Goal: Task Accomplishment & Management: Complete application form

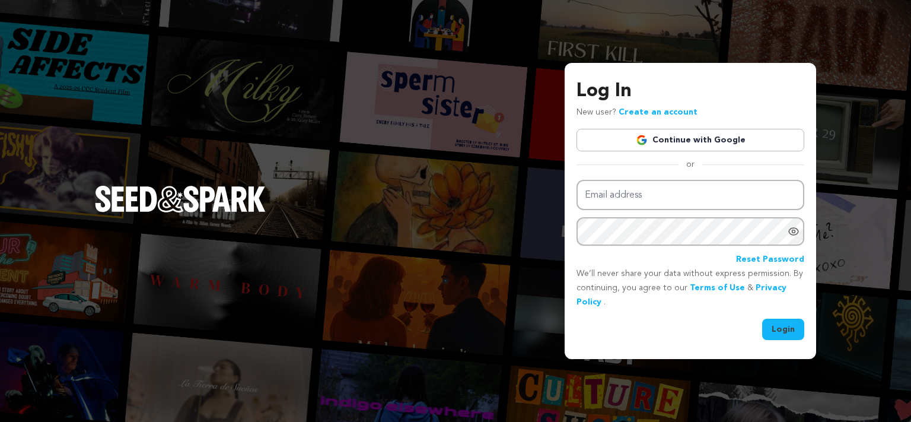
click at [776, 258] on link "Reset Password" at bounding box center [770, 260] width 68 height 14
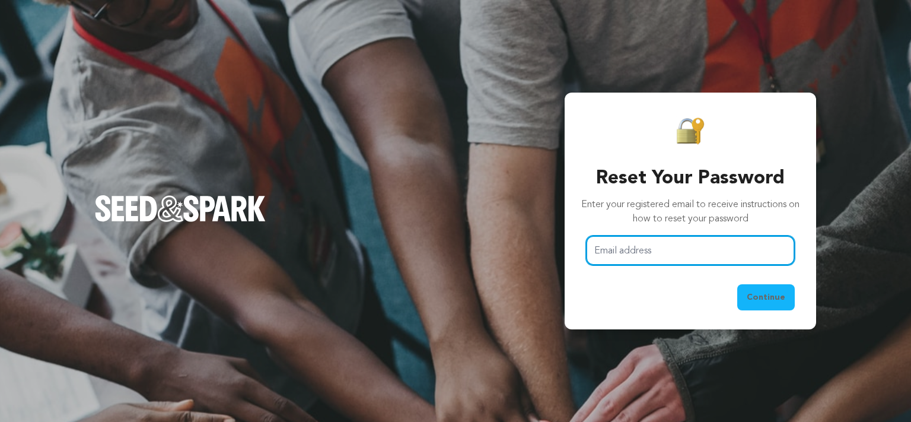
click at [673, 243] on input "Email address" at bounding box center [690, 251] width 209 height 30
type input "[EMAIL_ADDRESS][DOMAIN_NAME]"
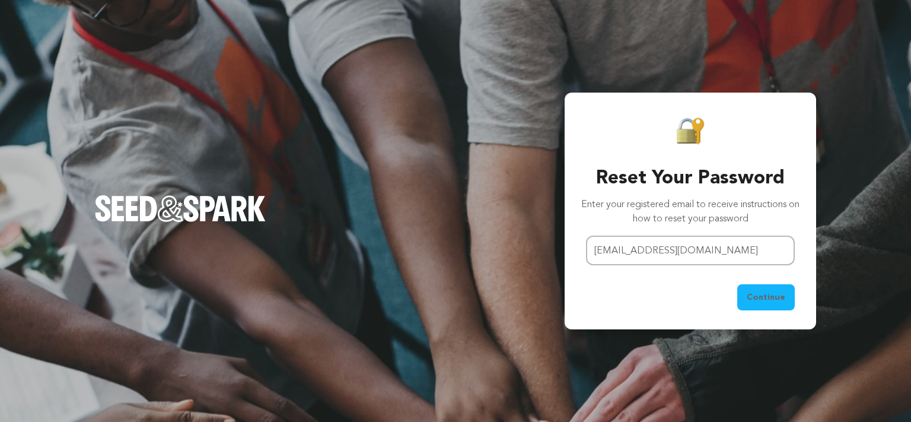
click at [773, 291] on button "Continue" at bounding box center [767, 297] width 58 height 26
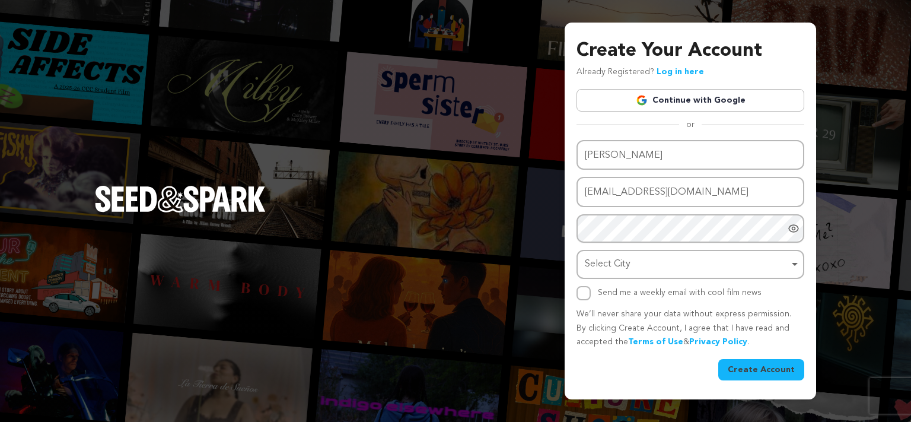
click at [680, 266] on div "Select City Remove item" at bounding box center [687, 264] width 204 height 17
click at [663, 291] on input "Select City" at bounding box center [690, 298] width 225 height 27
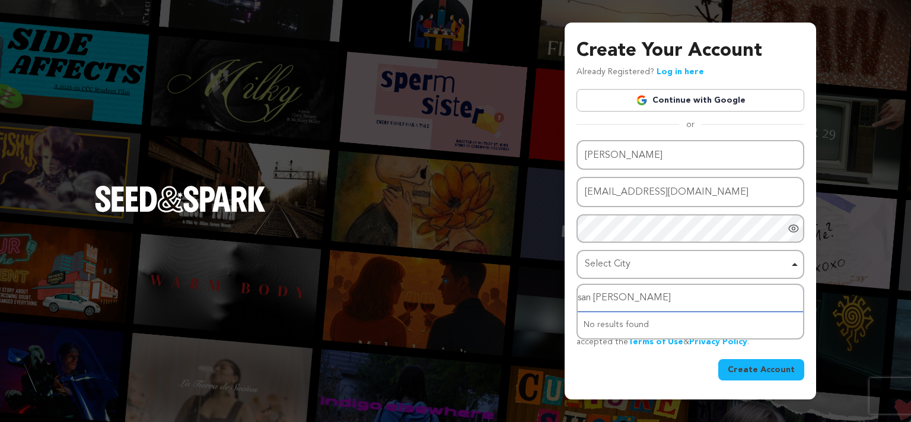
type input "san francisco"
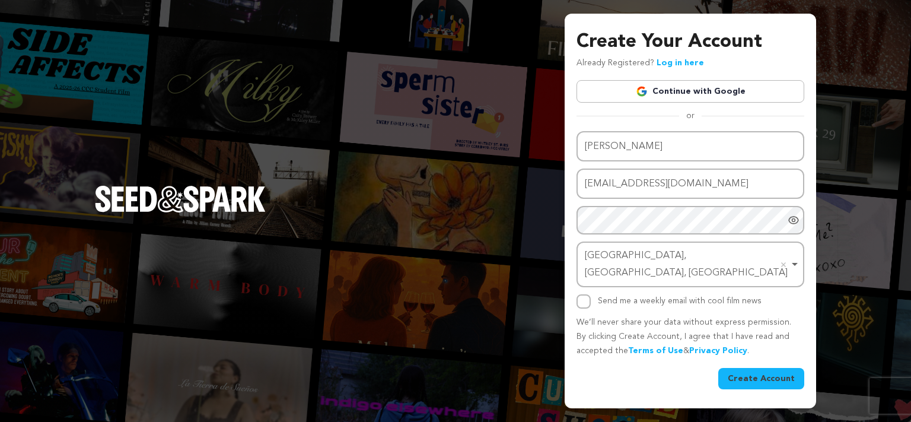
click at [793, 221] on icon "Show password as plain text. Warning: this will display your password on the sc…" at bounding box center [794, 219] width 3 height 3
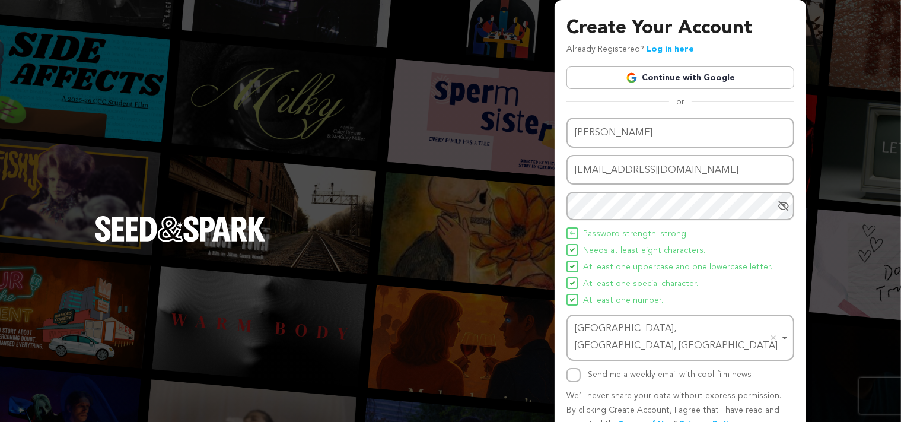
click at [798, 246] on div "Create Your Account Already Registered? Log in here Continue with Google or eyJ…" at bounding box center [681, 240] width 252 height 481
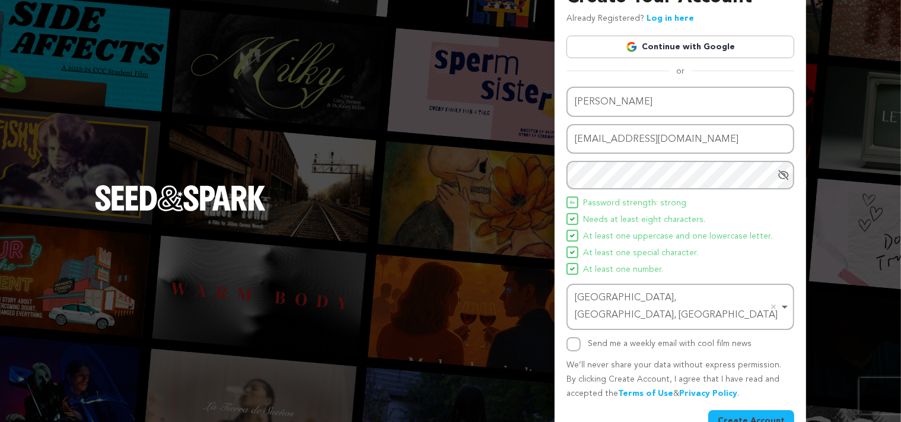
scroll to position [42, 0]
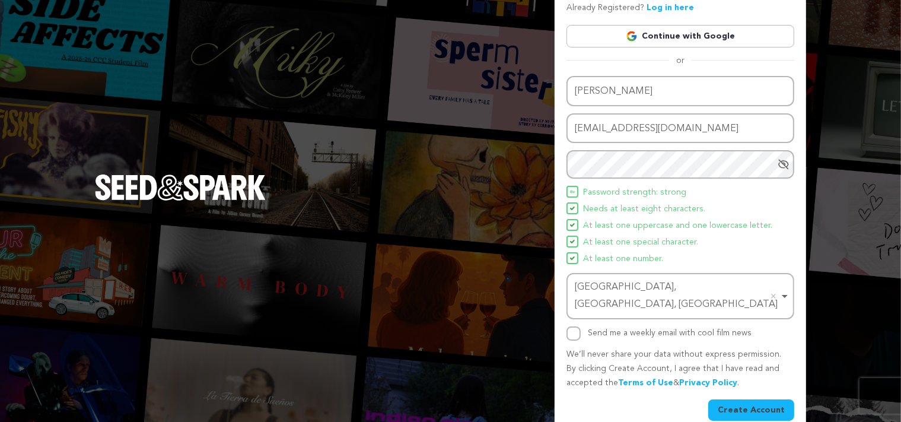
click at [746, 399] on button "Create Account" at bounding box center [752, 409] width 86 height 21
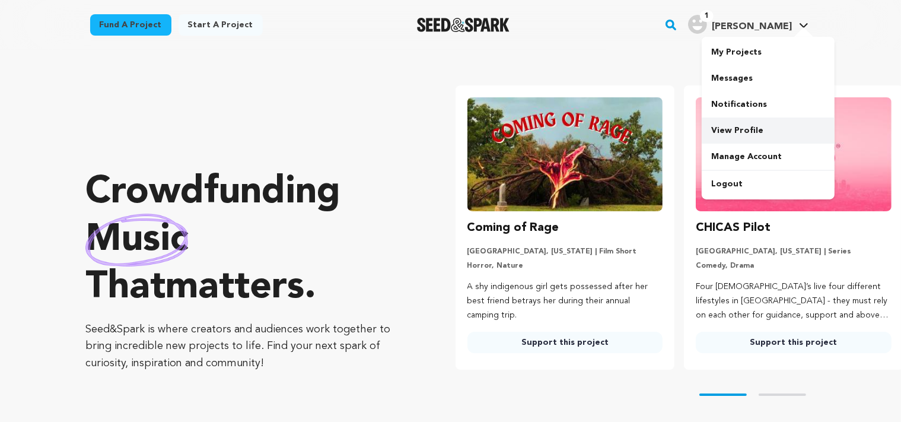
click at [729, 128] on link "View Profile" at bounding box center [768, 130] width 133 height 26
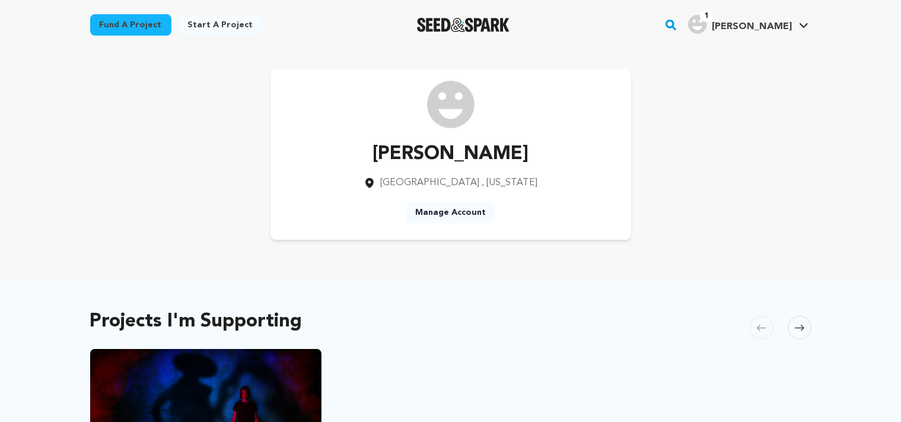
click at [227, 28] on link "Start a project" at bounding box center [221, 24] width 84 height 21
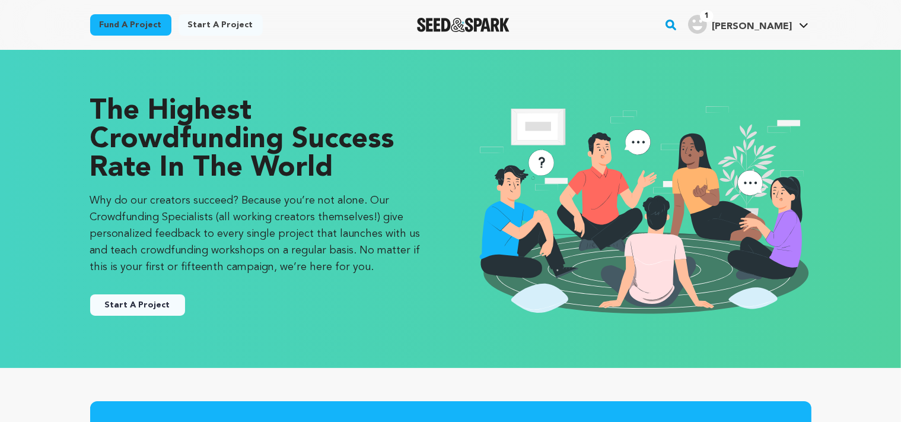
click at [145, 300] on button "Start A Project" at bounding box center [137, 304] width 95 height 21
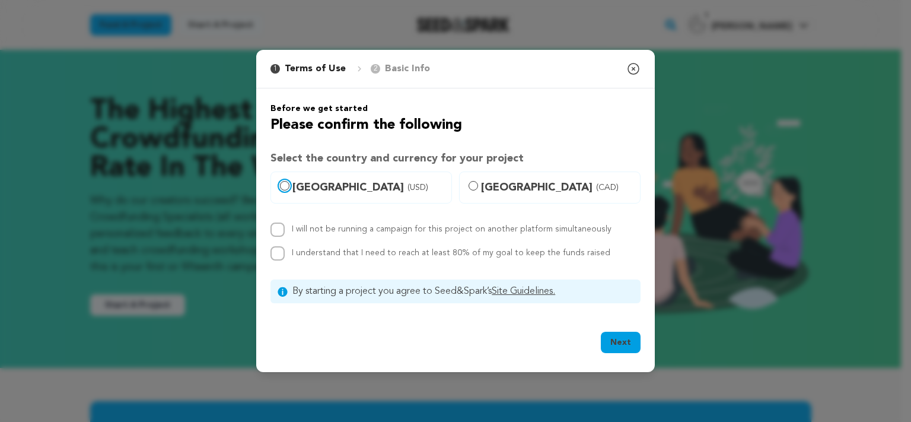
click at [287, 186] on input "United States (USD)" at bounding box center [284, 185] width 9 height 9
radio input "true"
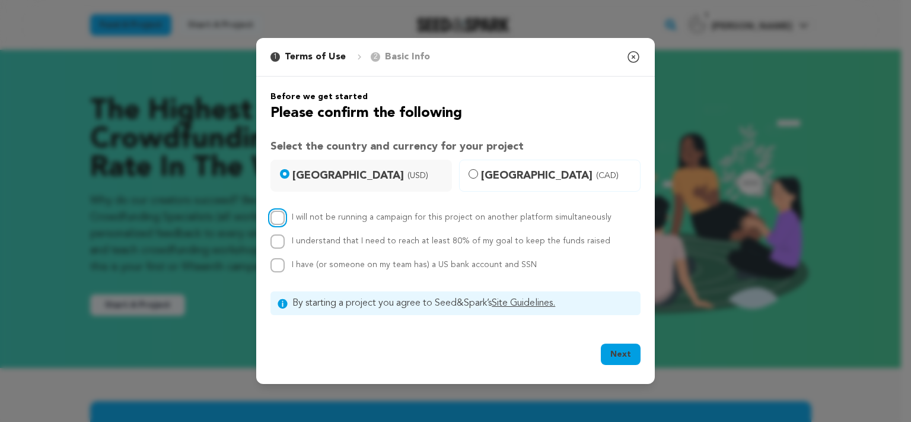
click at [278, 220] on input "I will not be running a campaign for this project on another platform simultane…" at bounding box center [278, 218] width 14 height 14
checkbox input "true"
click at [277, 240] on input "I understand that I need to reach at least 80% of my goal to keep the funds rai…" at bounding box center [278, 241] width 14 height 14
checkbox input "true"
click at [277, 265] on input "I have (or someone on my team has) a US bank account and SSN" at bounding box center [278, 265] width 14 height 14
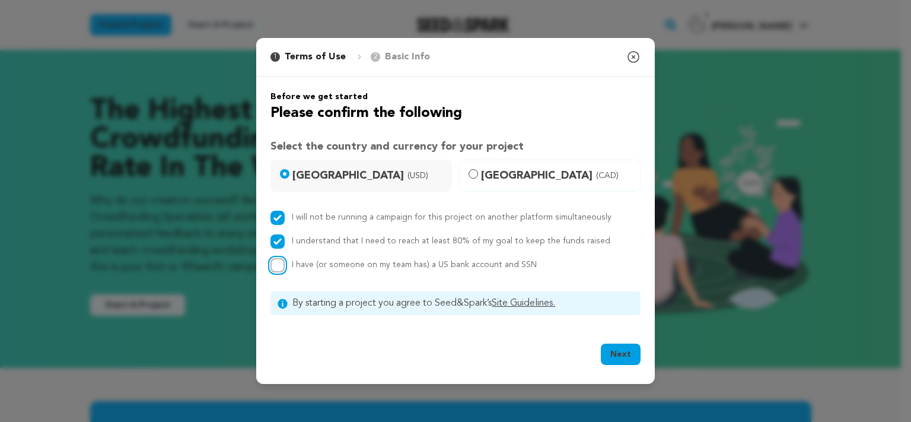
checkbox input "true"
click at [628, 358] on button "Next" at bounding box center [621, 354] width 40 height 21
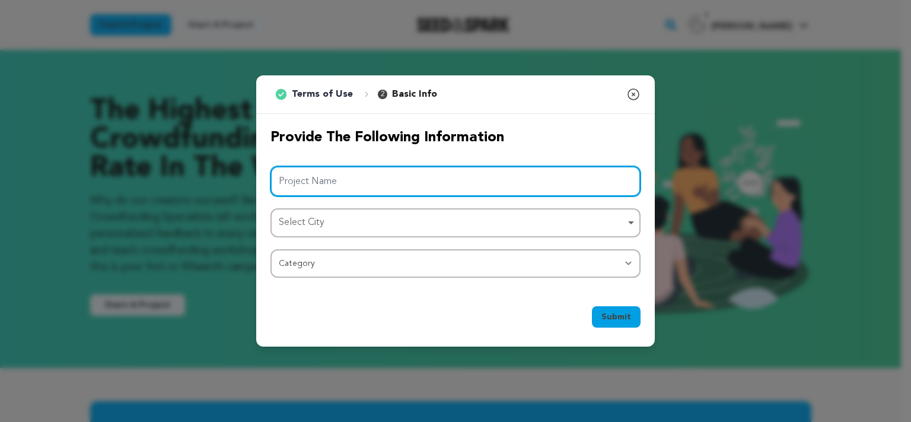
click at [411, 181] on input "Project Name" at bounding box center [456, 181] width 370 height 30
click at [319, 228] on div "Select City Remove item" at bounding box center [452, 222] width 347 height 17
type input "Disarm"
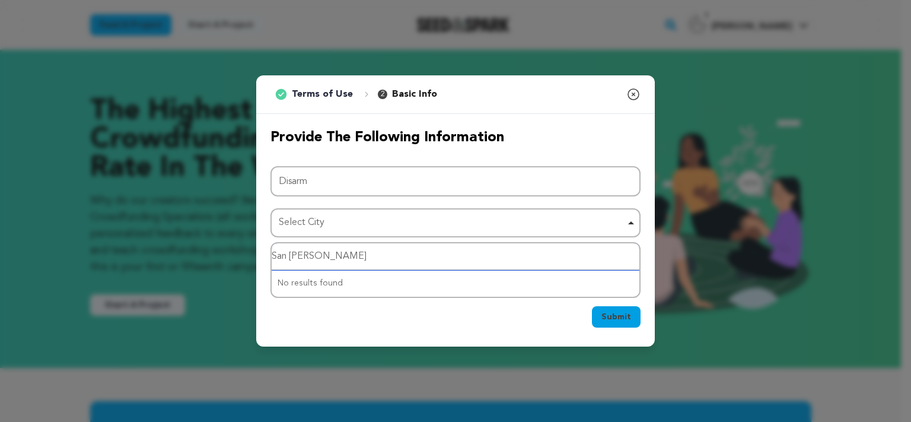
type input "San Francisco"
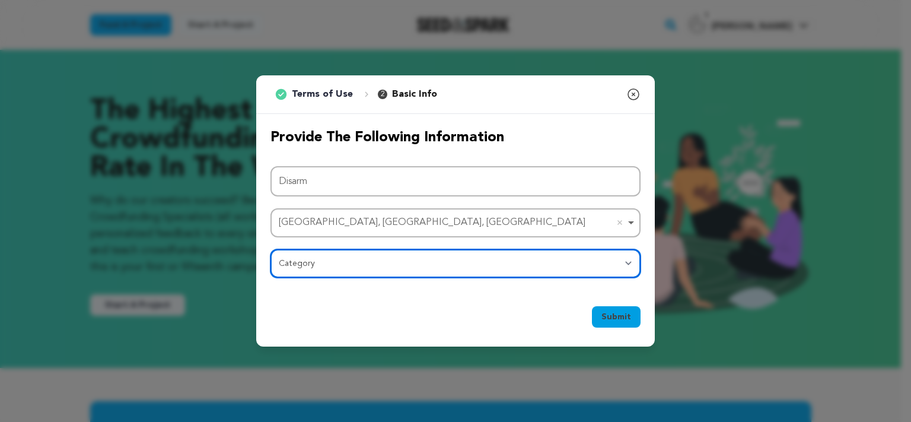
click at [271, 249] on select "Category Film Feature Film Short Series Film Festival Company Music Video VR Ex…" at bounding box center [456, 263] width 370 height 28
select select "383"
click option "Film Short" at bounding box center [0, 0] width 0 height 0
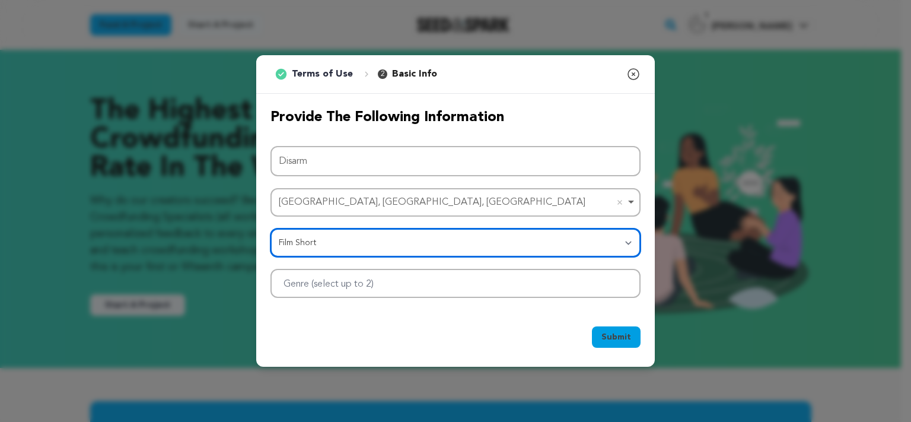
click at [585, 281] on div at bounding box center [456, 283] width 370 height 29
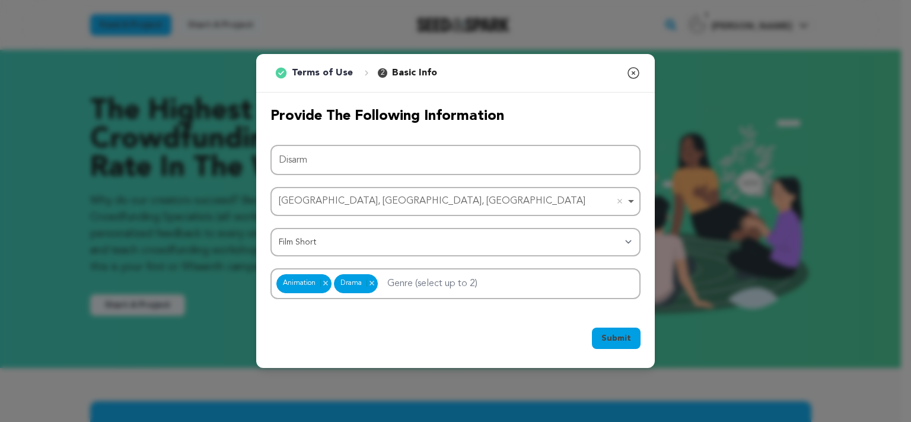
click at [408, 317] on div "Submit Ok, Got it" at bounding box center [455, 340] width 399 height 55
click at [429, 288] on input "Genre (select up to 2)" at bounding box center [441, 281] width 123 height 19
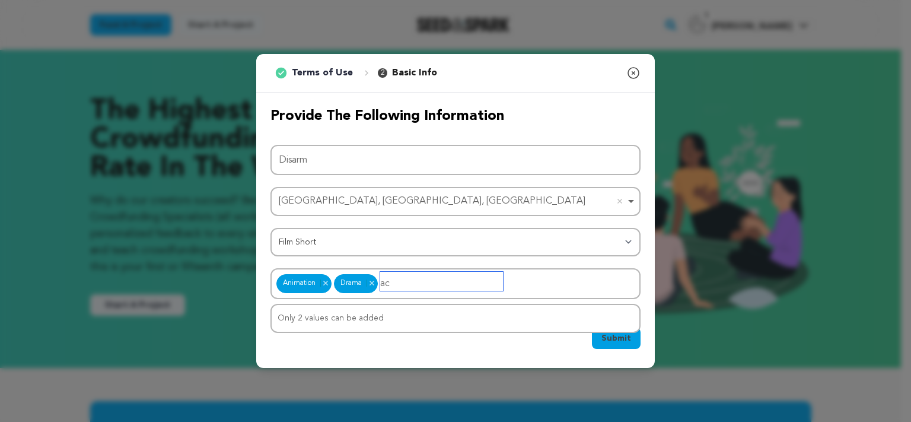
type input "a"
click at [399, 342] on div "Submit Ok, Got it" at bounding box center [456, 341] width 370 height 26
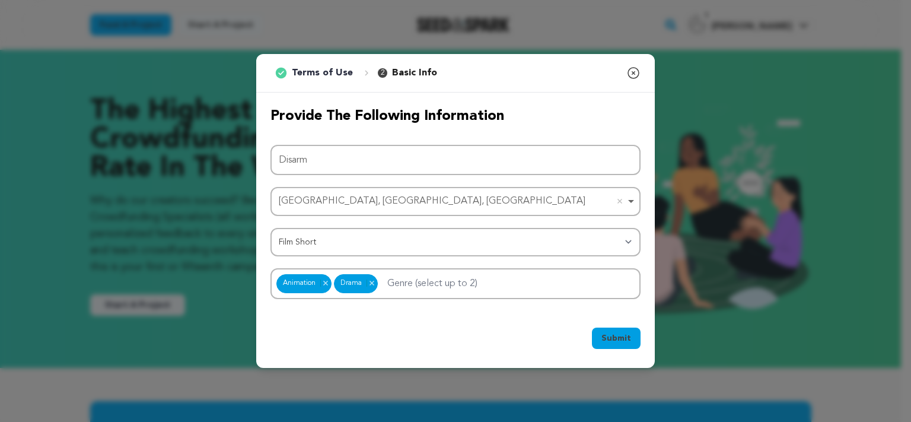
click at [612, 338] on span "Submit" at bounding box center [617, 338] width 30 height 12
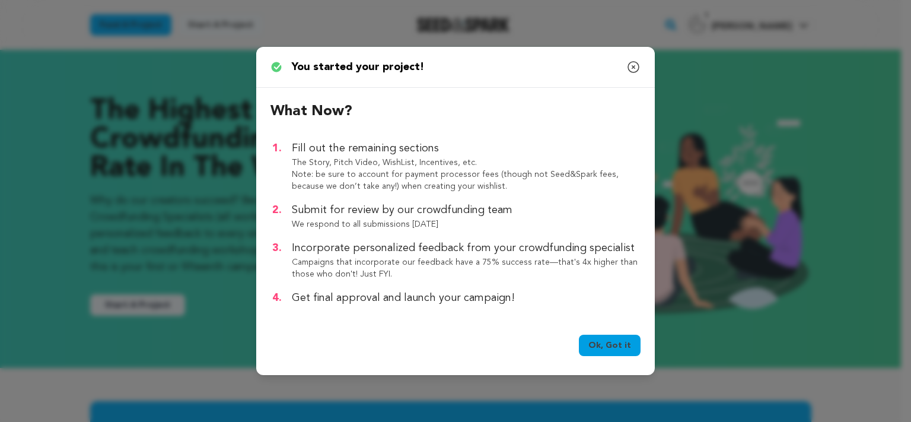
click at [612, 338] on link "Ok, Got it" at bounding box center [610, 345] width 62 height 21
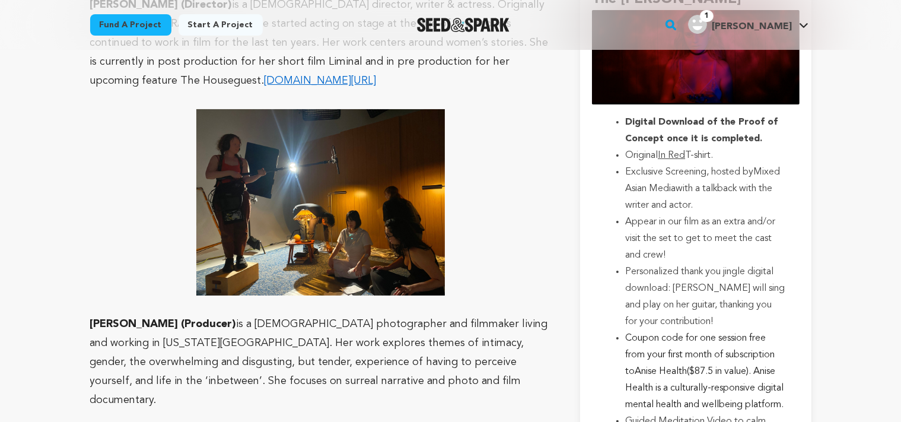
scroll to position [4726, 0]
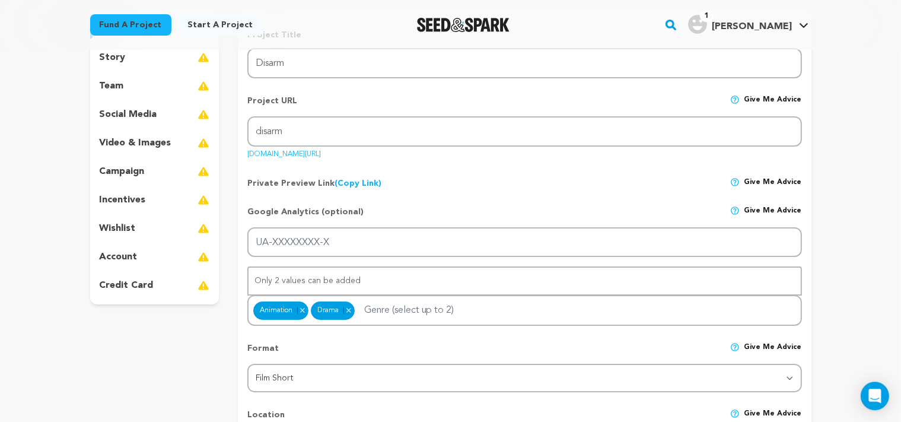
scroll to position [130, 0]
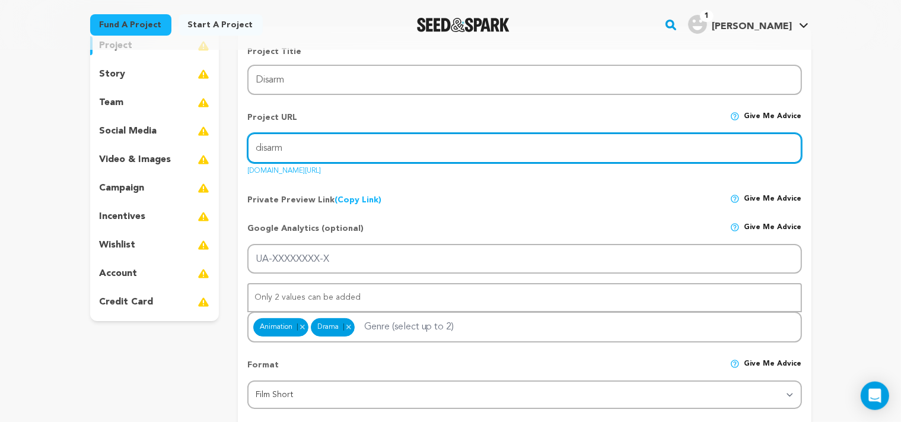
click at [391, 154] on input "disarm" at bounding box center [524, 148] width 554 height 30
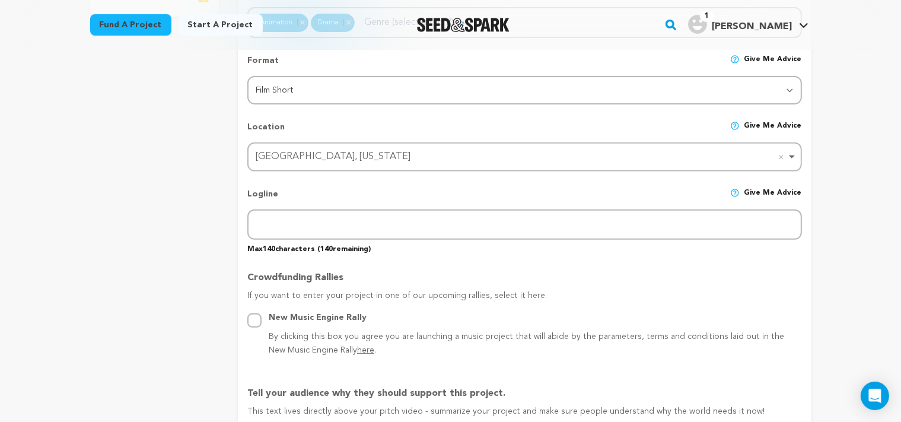
scroll to position [441, 0]
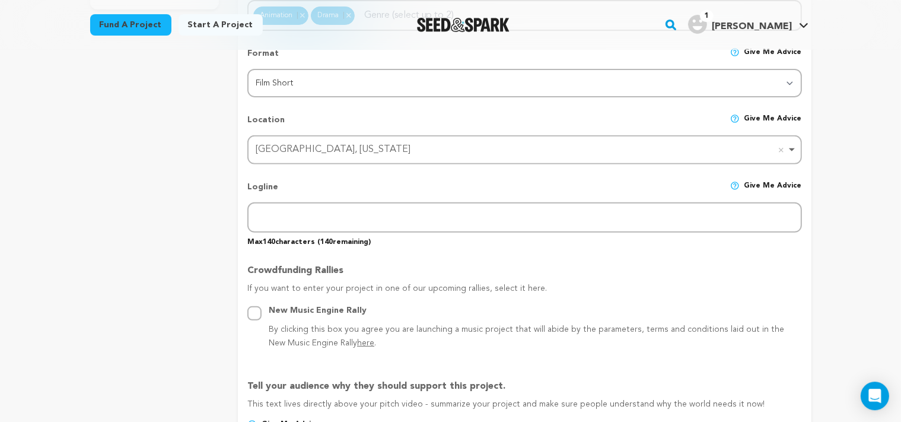
type input "disarmshortfilm"
drag, startPoint x: 239, startPoint y: 305, endPoint x: 224, endPoint y: 317, distance: 18.5
click at [224, 317] on div "project story team social media video & images campaign incentives wishlist" at bounding box center [451, 401] width 722 height 1373
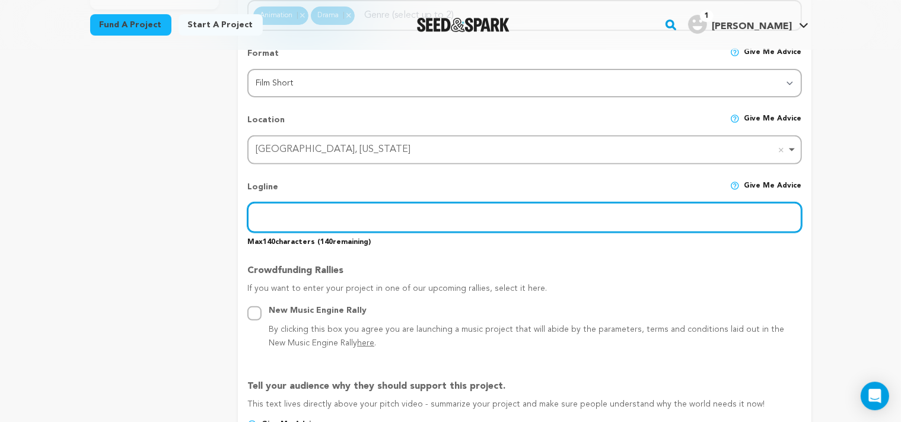
click at [275, 217] on input "text" at bounding box center [524, 217] width 554 height 30
paste input "Following the Atlanta spa shootings, a young woman struggles with several inter…"
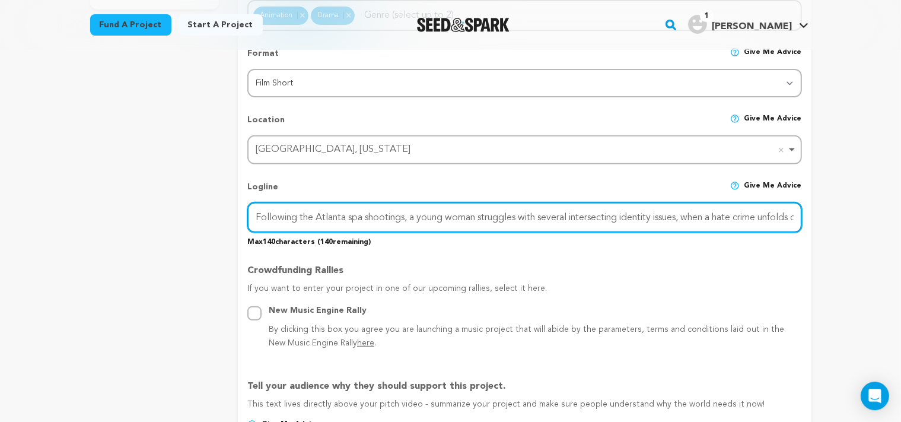
scroll to position [0, 54]
click at [274, 212] on input "Following the Atlanta spa shootings, a young woman struggles with several inter…" at bounding box center [524, 217] width 554 height 30
click at [368, 214] on input "Following the Atlanta spa shootings, a young woman struggles with several inter…" at bounding box center [524, 217] width 554 height 30
click at [740, 213] on input "A young woman struggles with several intersecting identity issues, when a hate …" at bounding box center [524, 217] width 554 height 30
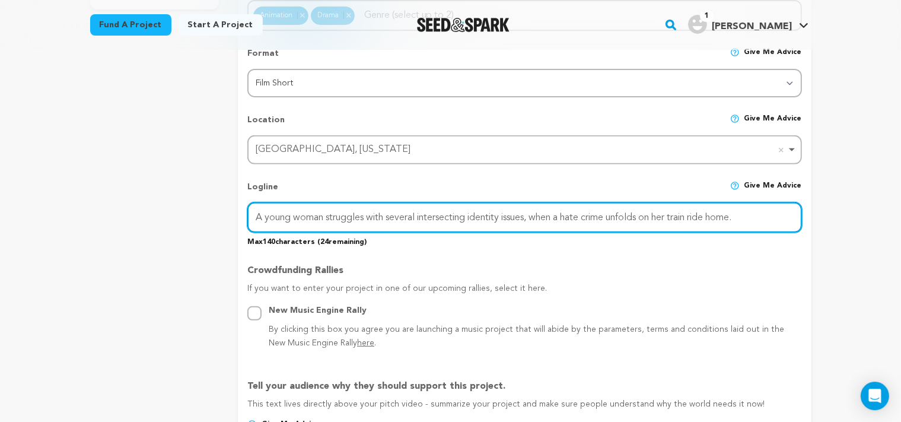
type input "A young woman struggles with several intersecting identity issues, when a hate …"
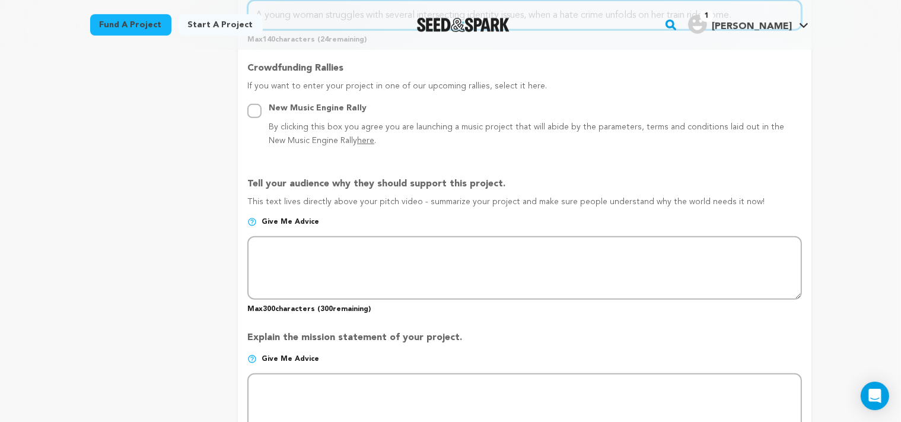
scroll to position [649, 0]
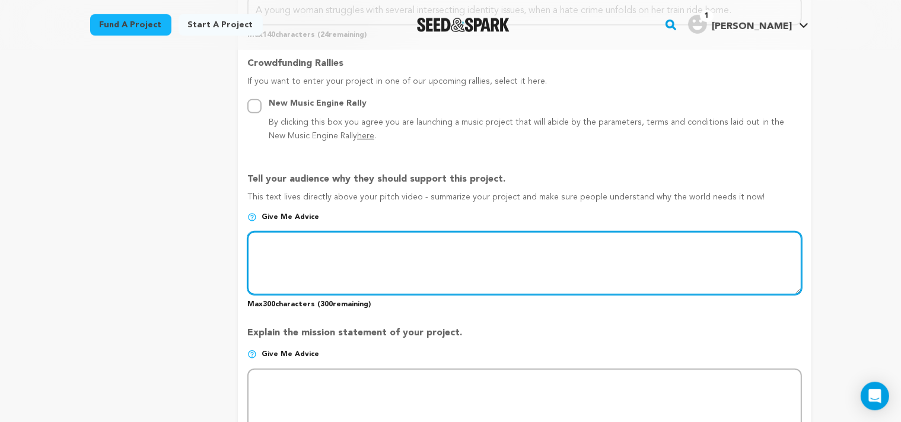
click at [307, 249] on textarea at bounding box center [524, 262] width 554 height 63
type textarea "I"
paste textarea "Following the Atlanta spa shootings, a young woman struggles with several inter…"
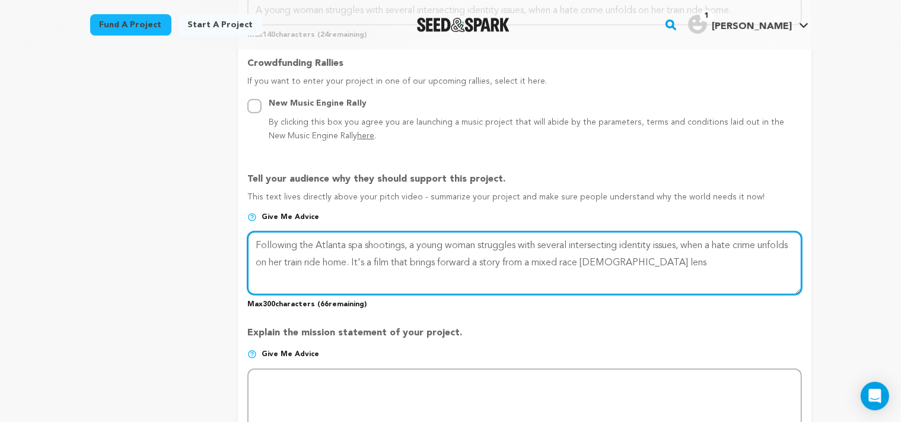
click at [540, 259] on textarea at bounding box center [524, 262] width 554 height 63
click at [326, 278] on textarea at bounding box center [524, 262] width 554 height 63
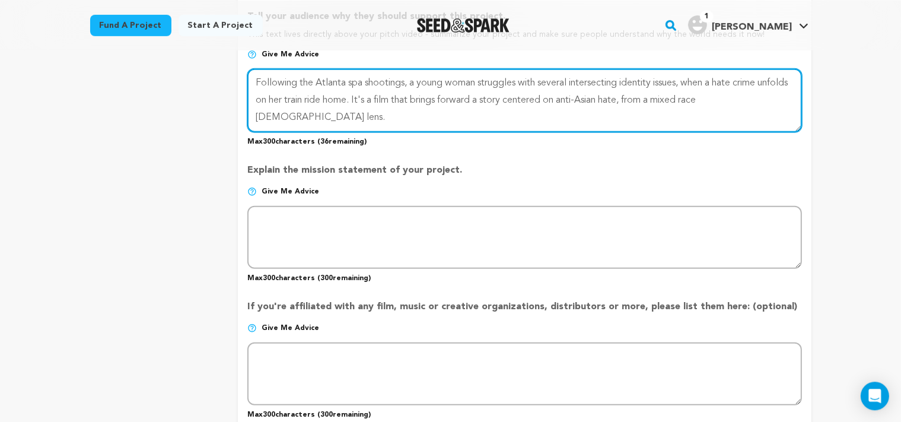
scroll to position [818, 0]
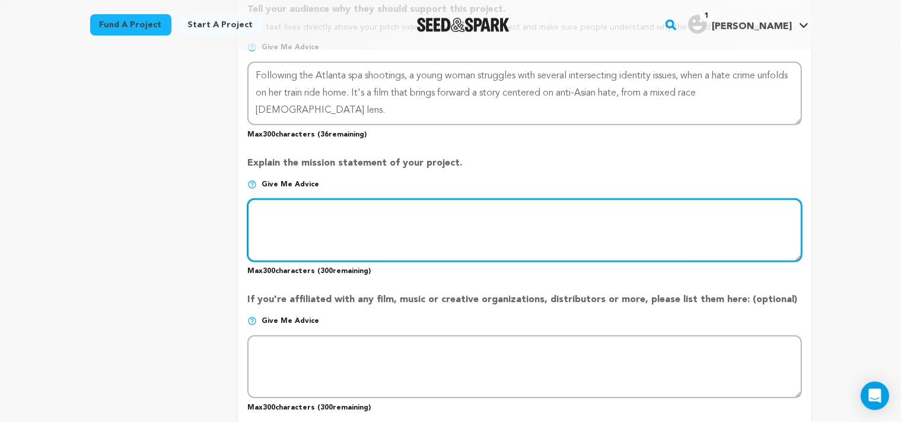
click at [433, 211] on textarea at bounding box center [524, 230] width 554 height 63
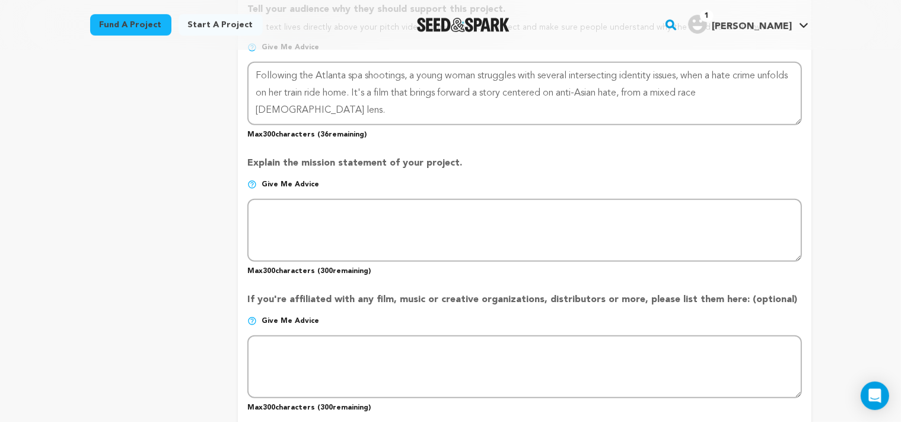
click at [252, 182] on img at bounding box center [251, 184] width 9 height 9
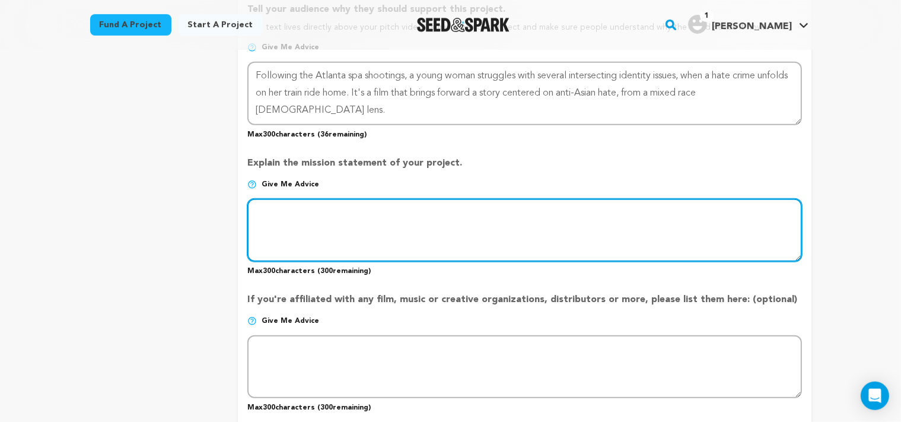
click at [295, 219] on textarea at bounding box center [524, 230] width 554 height 63
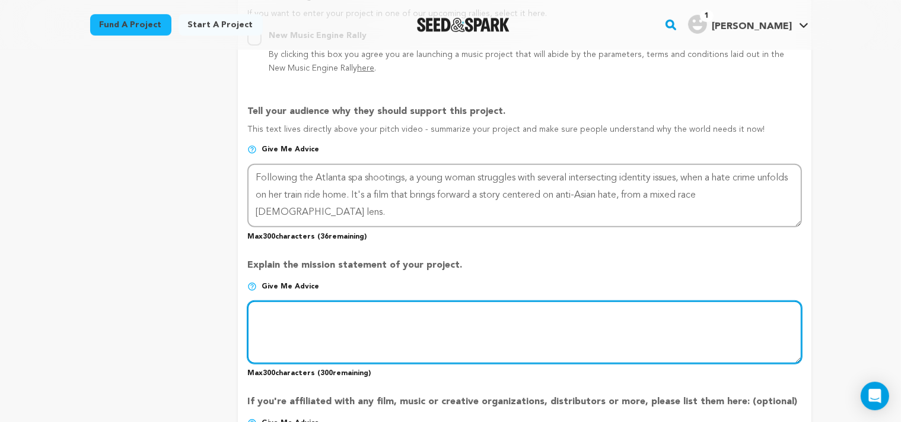
scroll to position [721, 0]
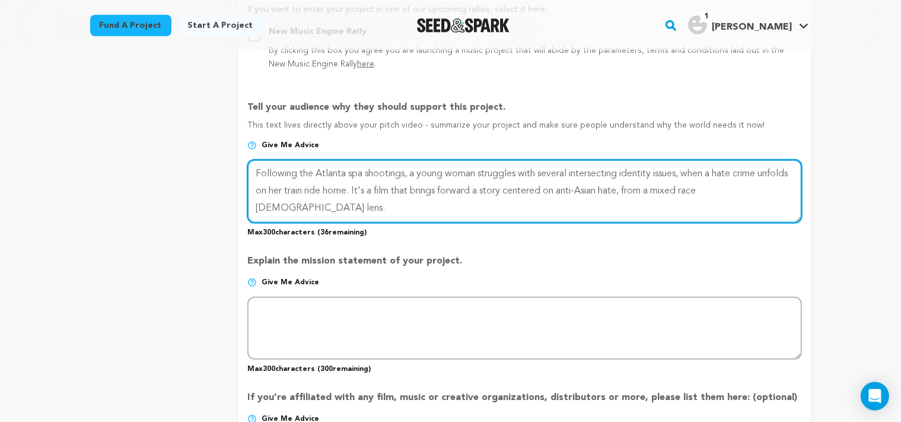
click at [659, 188] on textarea at bounding box center [524, 190] width 554 height 63
type textarea "Following the Atlanta spa shootings, a young woman struggles with several inter…"
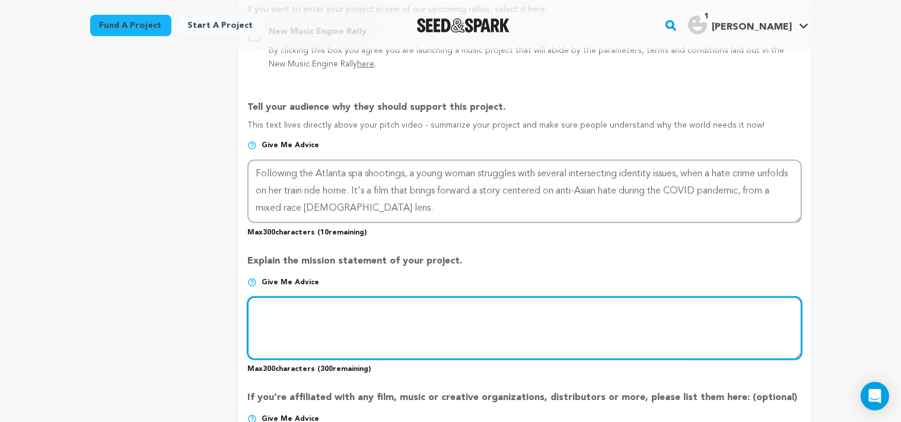
click at [287, 302] on textarea at bounding box center [524, 327] width 554 height 63
paste textarea "When the pandemic began and members of the Asian American community started get…"
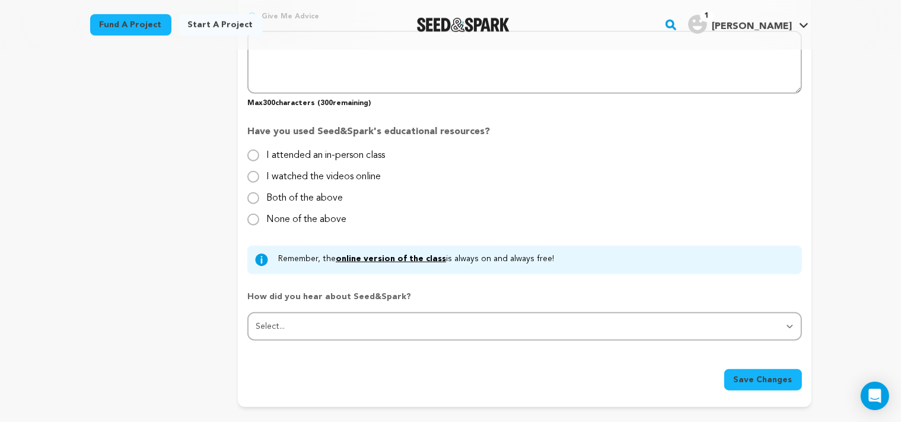
scroll to position [1120, 0]
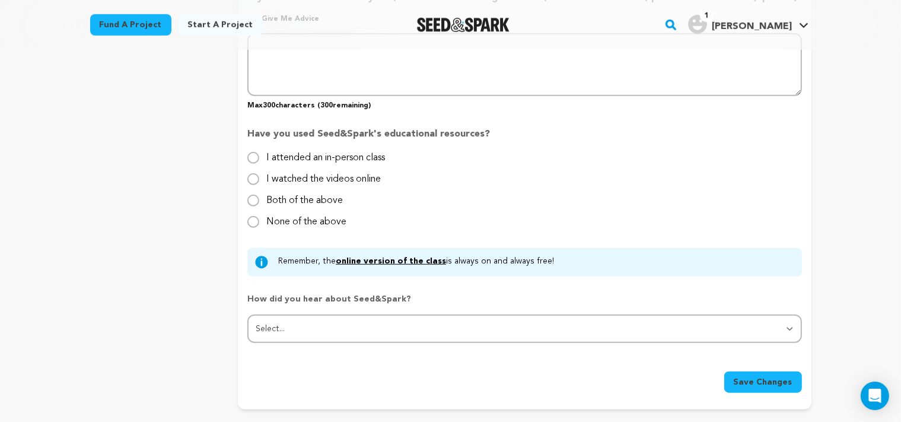
type textarea "When the pandemic began and members of the Asian American community started get…"
click at [256, 217] on input "None of the above" at bounding box center [253, 222] width 12 height 12
radio input "true"
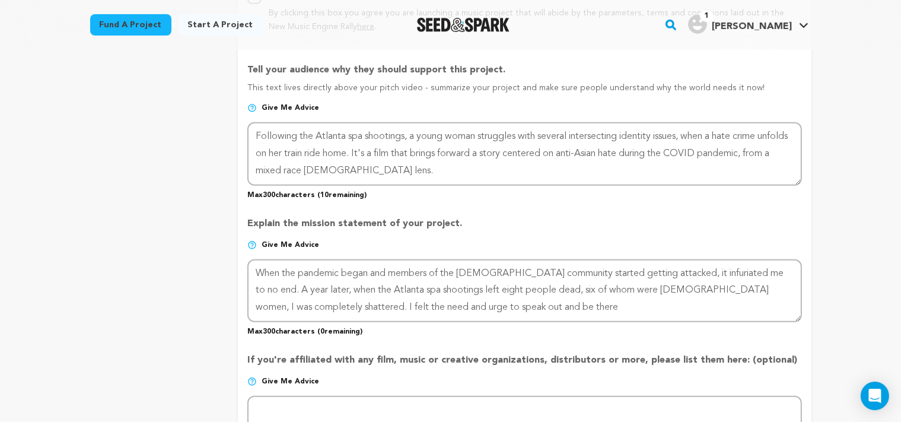
scroll to position [755, 0]
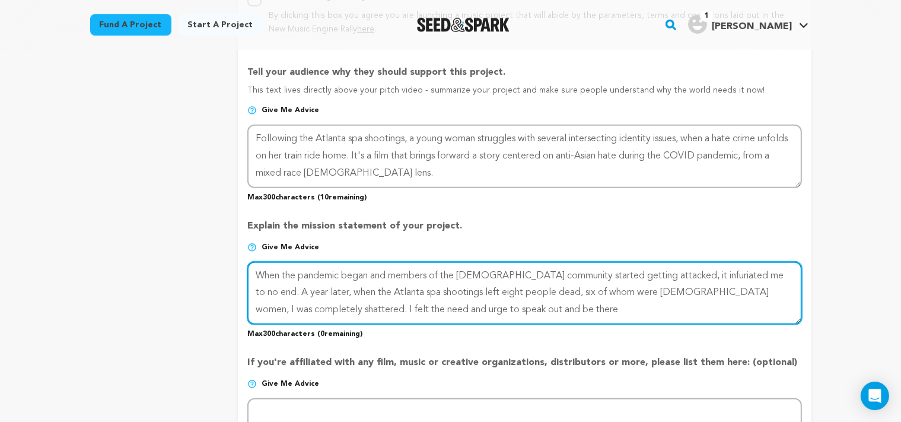
drag, startPoint x: 525, startPoint y: 310, endPoint x: 230, endPoint y: 265, distance: 298.3
click at [247, 265] on textarea at bounding box center [524, 293] width 554 height 63
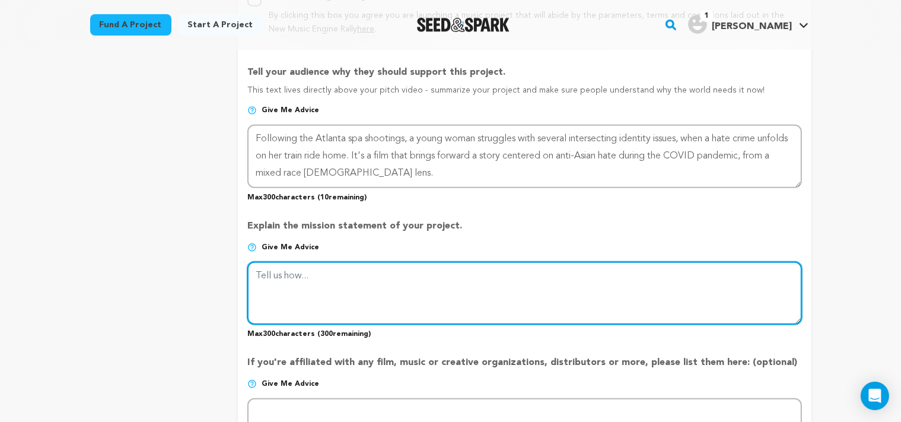
paste textarea "Disarm was born out of thoughts and feelings I’ve had from both these experienc…"
type textarea "Disarm was born out of thoughts and feelings I’ve had from both these experienc…"
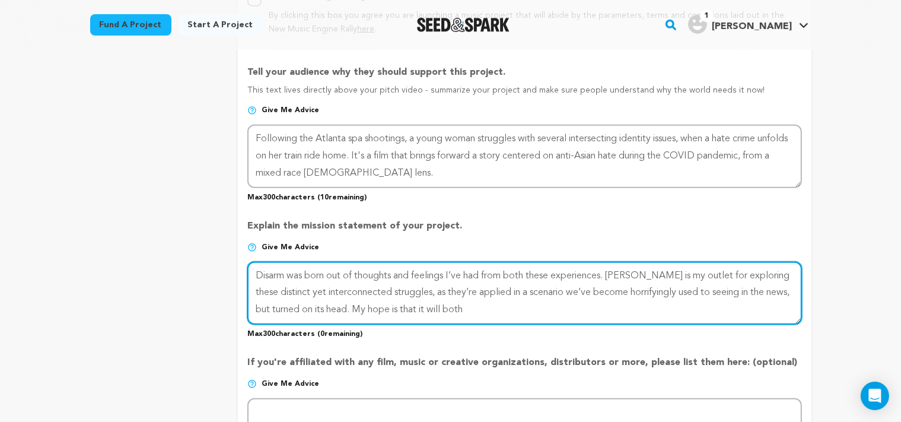
drag, startPoint x: 479, startPoint y: 301, endPoint x: 246, endPoint y: 265, distance: 235.4
click at [247, 265] on textarea at bounding box center [524, 293] width 554 height 63
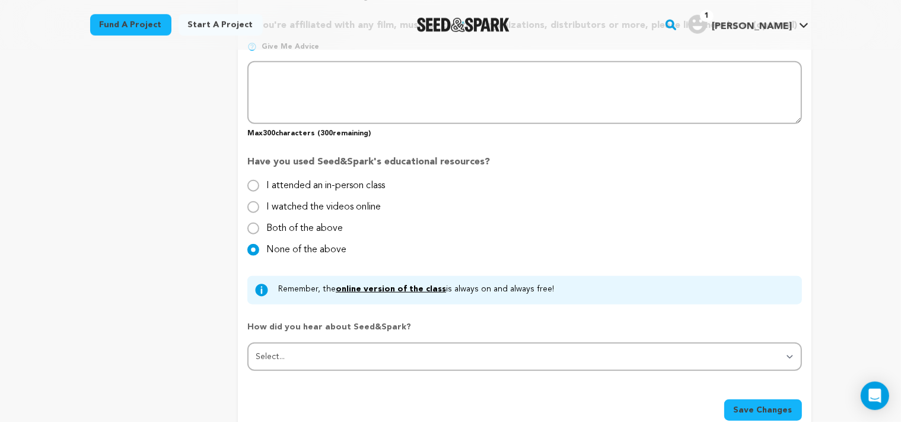
scroll to position [1095, 0]
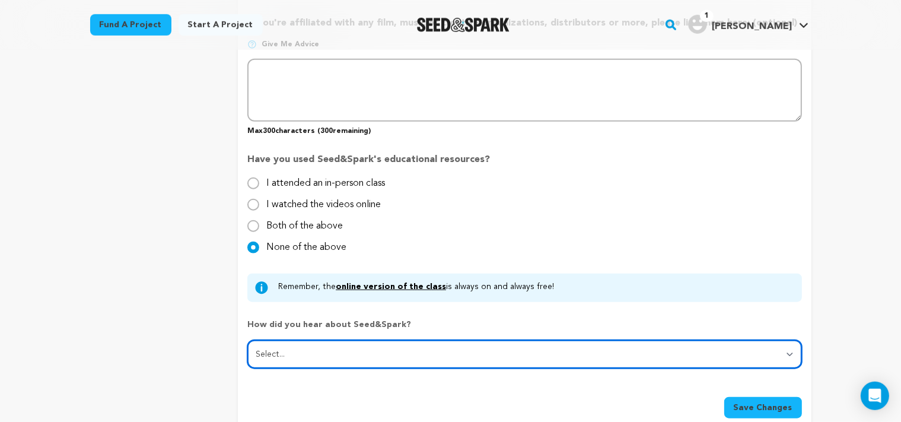
click at [247, 340] on select "Select... From a friend Social media Film festival or film organization Took an…" at bounding box center [524, 354] width 554 height 28
select select "0"
click option "Other" at bounding box center [0, 0] width 0 height 0
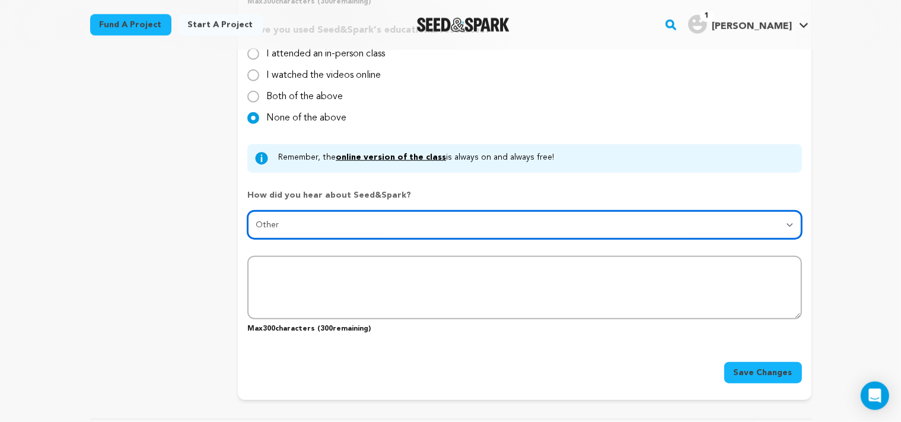
scroll to position [1232, 0]
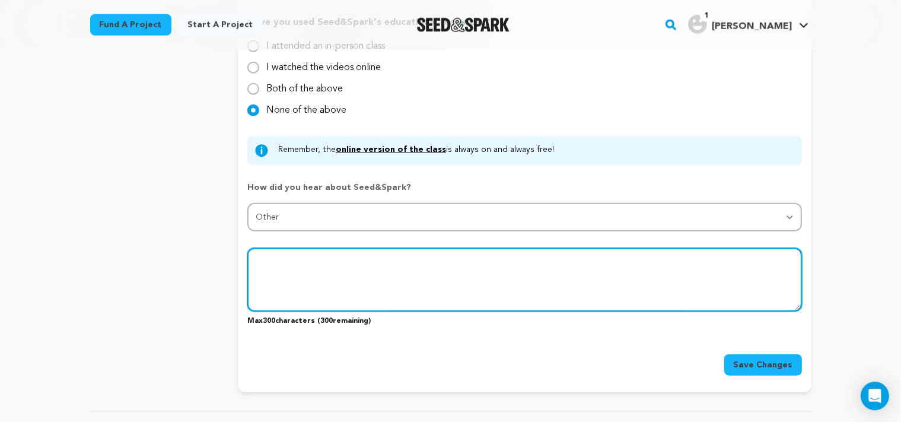
click at [539, 294] on textarea at bounding box center [524, 279] width 554 height 63
click at [487, 258] on textarea at bounding box center [524, 279] width 554 height 63
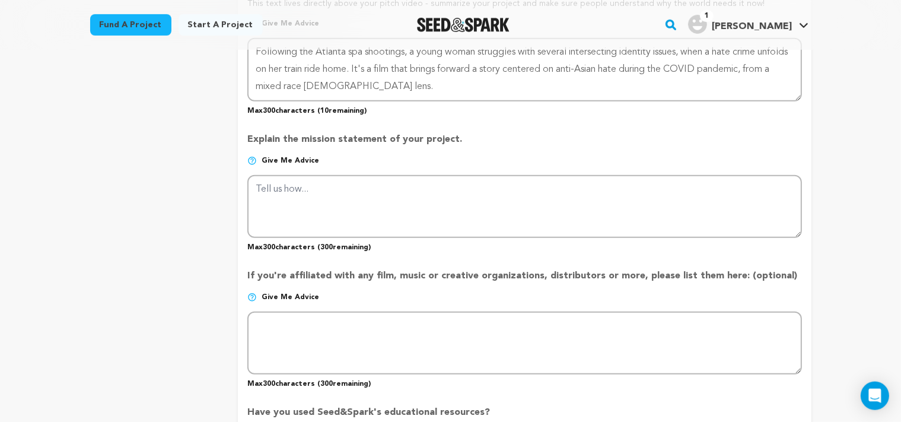
scroll to position [835, 0]
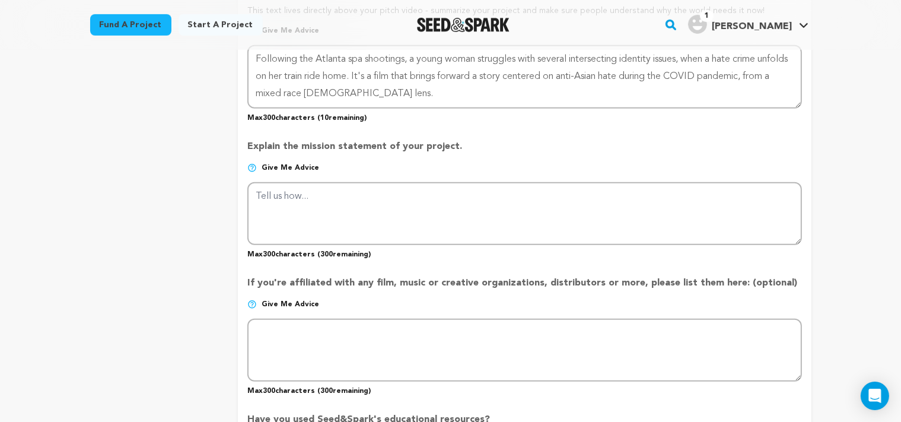
type textarea "I previously contributed funding to two short films that successfully met their…"
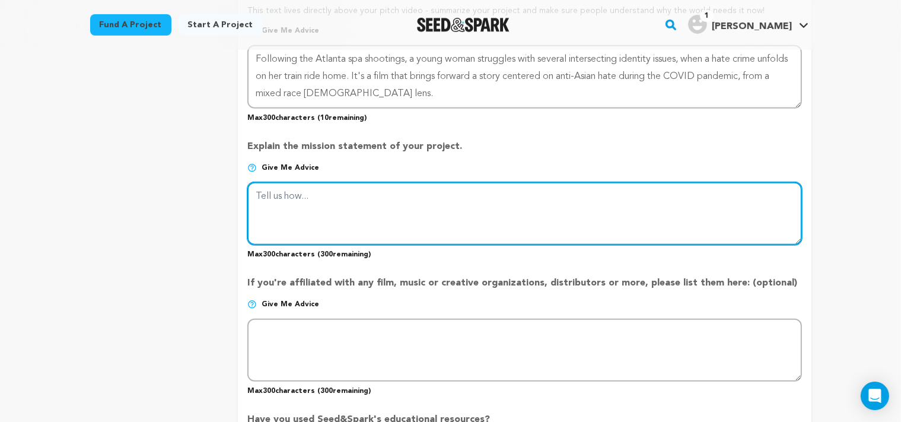
click at [306, 198] on textarea at bounding box center [524, 213] width 554 height 63
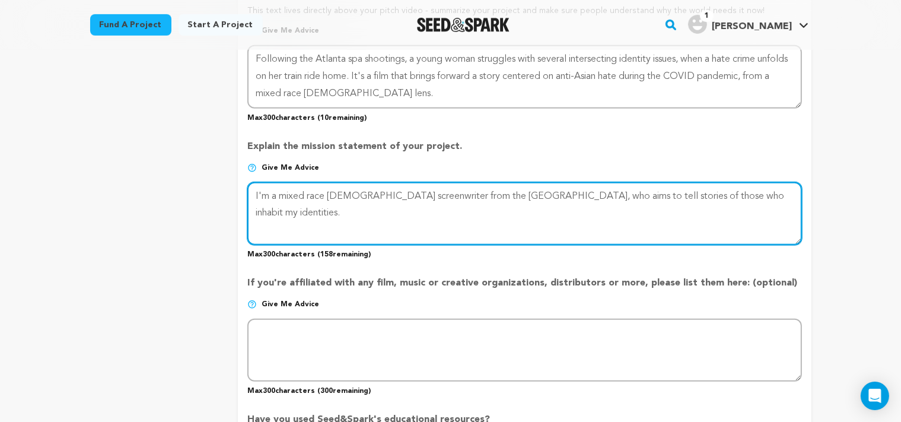
type textarea "I'm a mixed race Filipino American screenwriter from the San Francisco Bay Area…"
drag, startPoint x: 322, startPoint y: 204, endPoint x: 239, endPoint y: 195, distance: 84.1
click at [247, 195] on textarea at bounding box center [524, 213] width 554 height 63
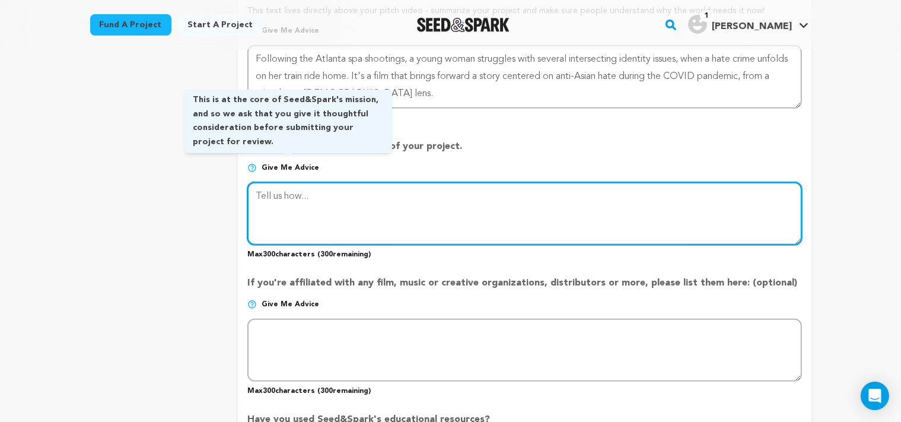
paste textarea "Stop Asian Hate. Talk Asian Hate. Fight Asian Hate."
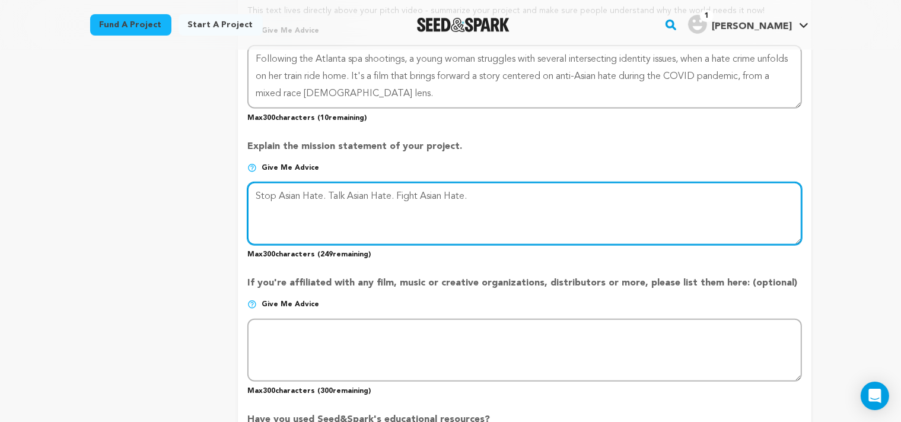
type textarea "Stop Asian Hate. Talk Asian Hate. Fight Asian Hate."
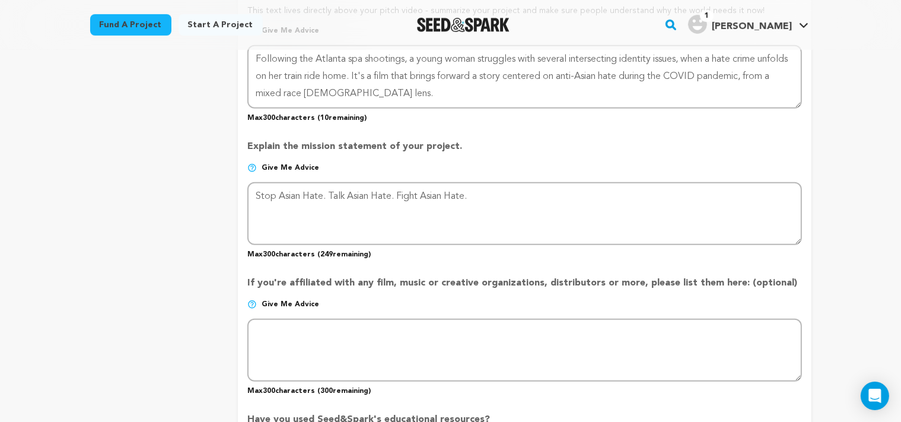
click at [154, 282] on div "project story team social media video & images campaign incentives wishlist" at bounding box center [154, 55] width 129 height 1467
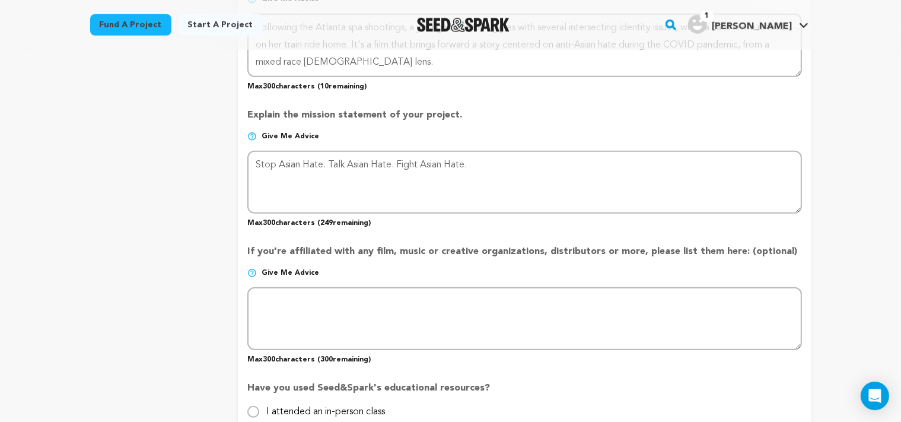
scroll to position [960, 0]
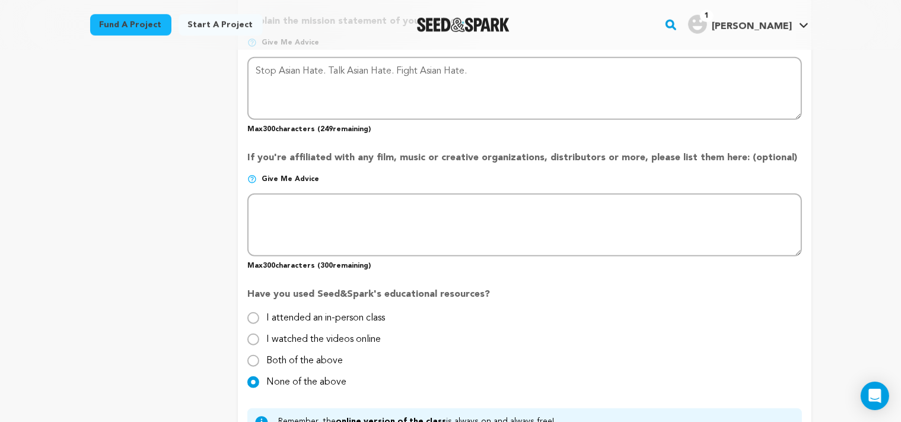
click at [255, 177] on img at bounding box center [251, 178] width 9 height 9
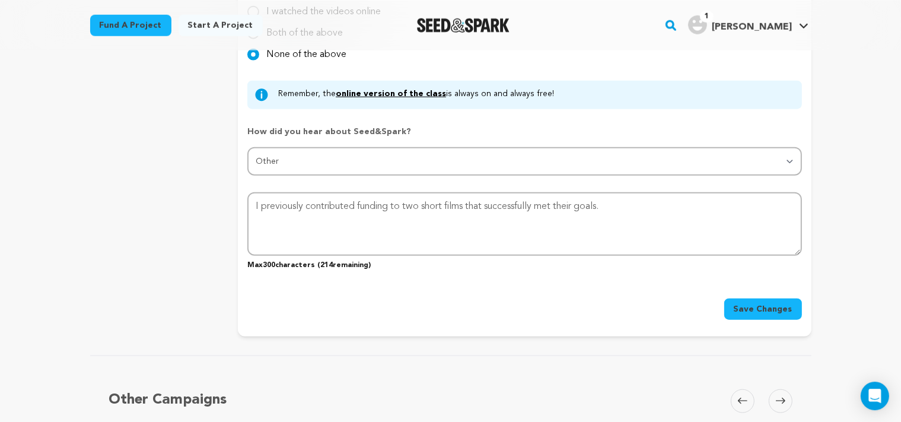
scroll to position [1336, 0]
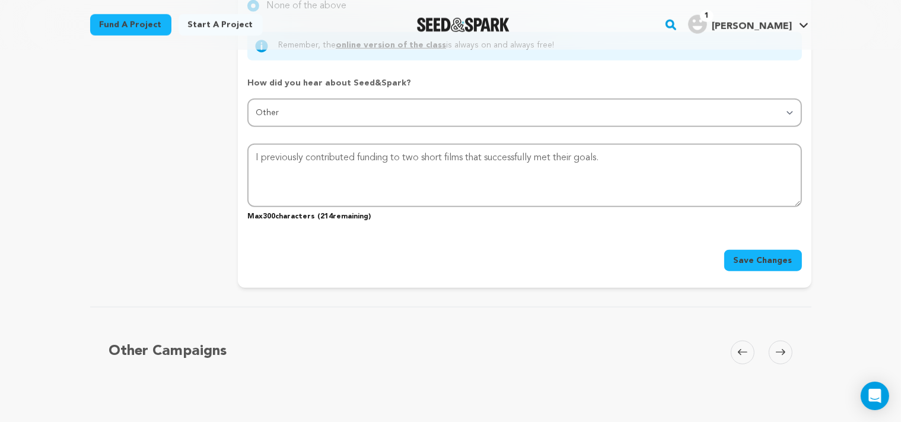
click at [777, 255] on span "Save Changes" at bounding box center [763, 261] width 59 height 12
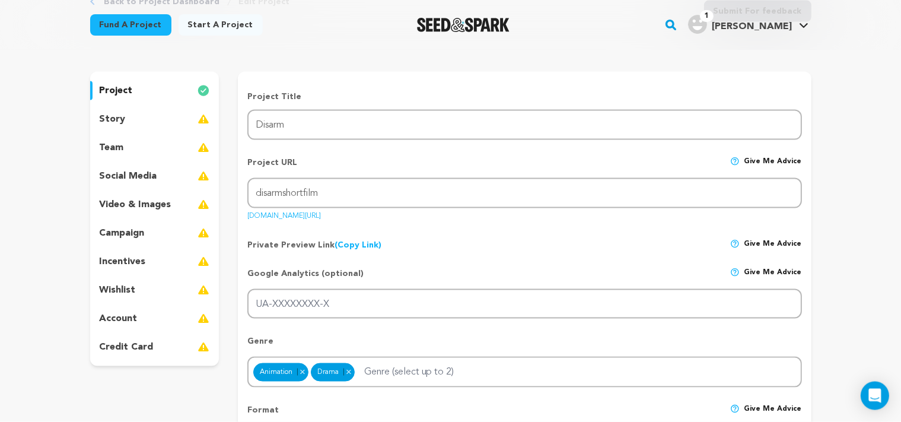
scroll to position [78, 0]
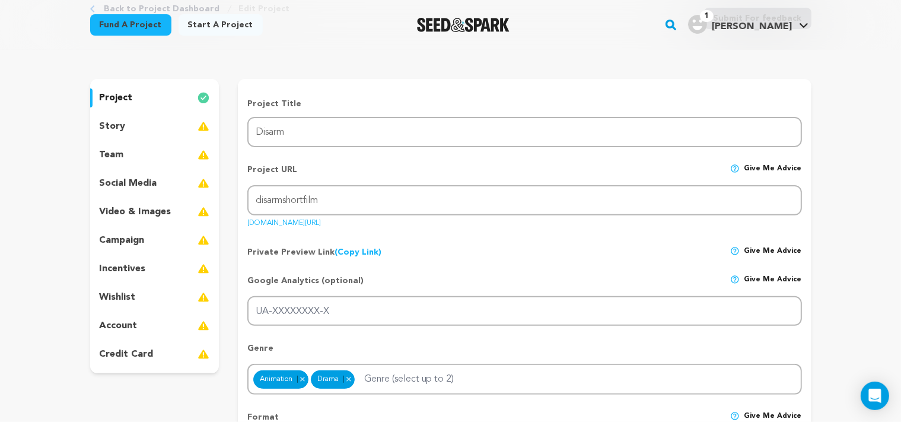
click at [117, 125] on p "story" at bounding box center [113, 126] width 26 height 14
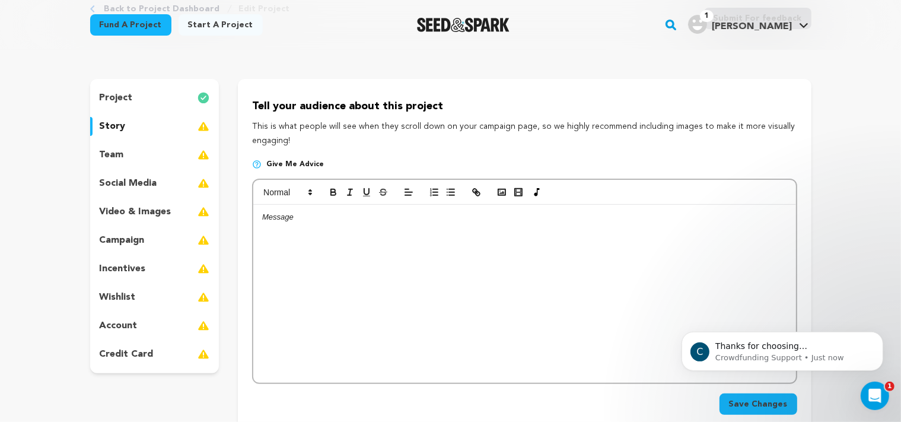
click at [120, 94] on p "project" at bounding box center [116, 98] width 33 height 14
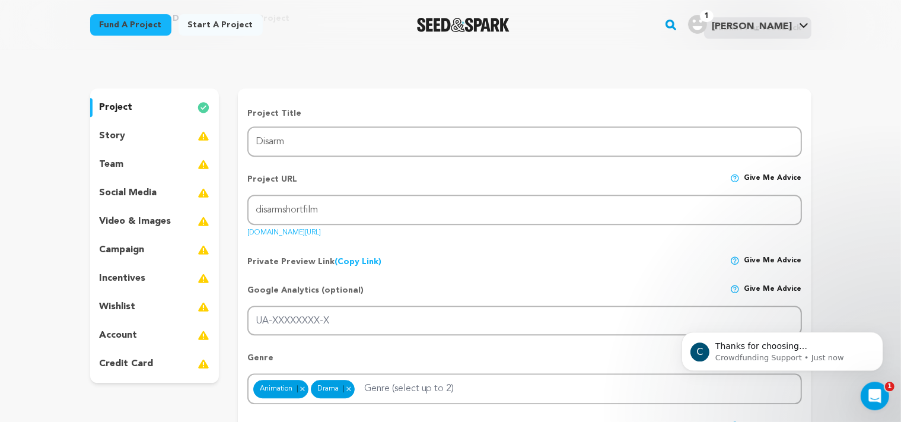
scroll to position [53, 0]
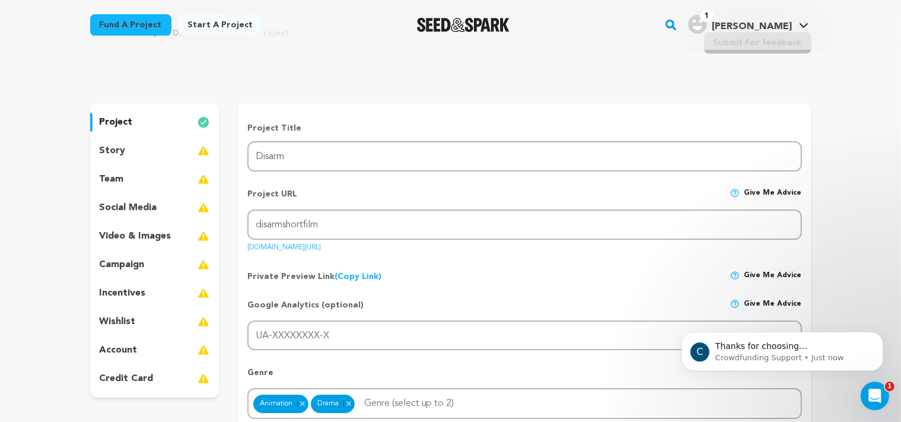
click at [144, 153] on div "story" at bounding box center [154, 150] width 129 height 19
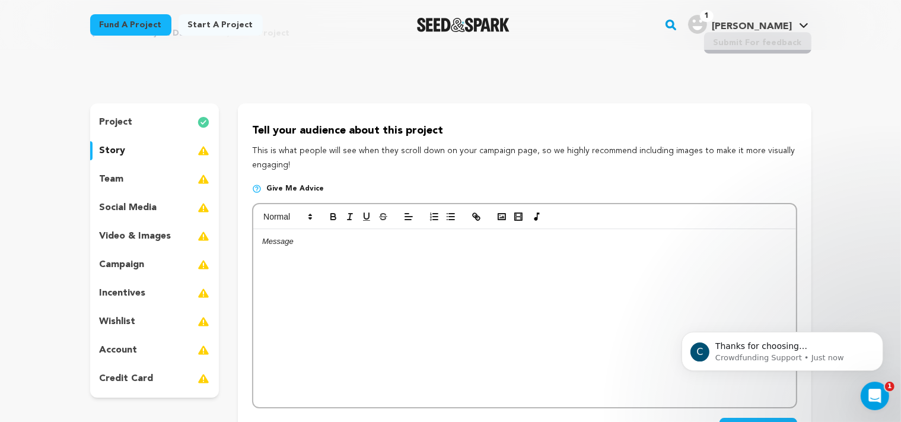
click at [303, 240] on p at bounding box center [524, 241] width 525 height 11
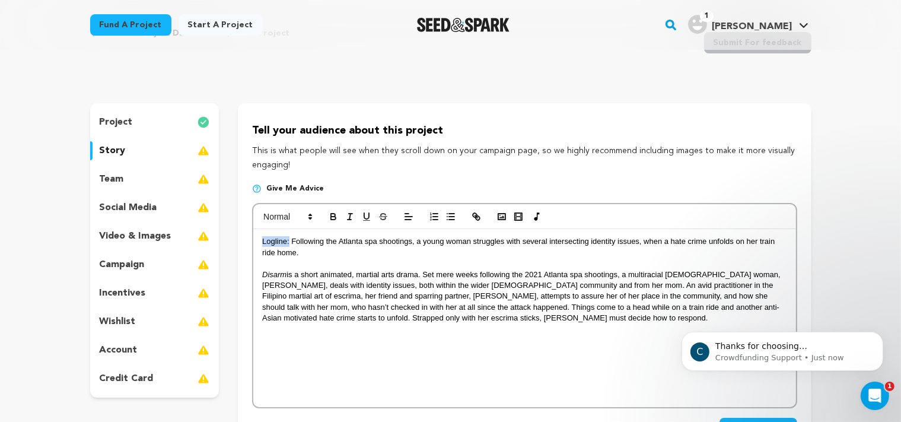
drag, startPoint x: 290, startPoint y: 242, endPoint x: 258, endPoint y: 240, distance: 32.7
click at [258, 240] on div "Logline: Following the Atlanta spa shootings, a young woman struggles with seve…" at bounding box center [524, 318] width 542 height 178
click at [333, 215] on icon "button" at bounding box center [333, 216] width 11 height 11
click at [364, 215] on icon "button" at bounding box center [366, 216] width 5 height 6
click at [549, 320] on p "Disarm is a short animated, martial arts drama. Set mere weeks following the 20…" at bounding box center [524, 296] width 525 height 55
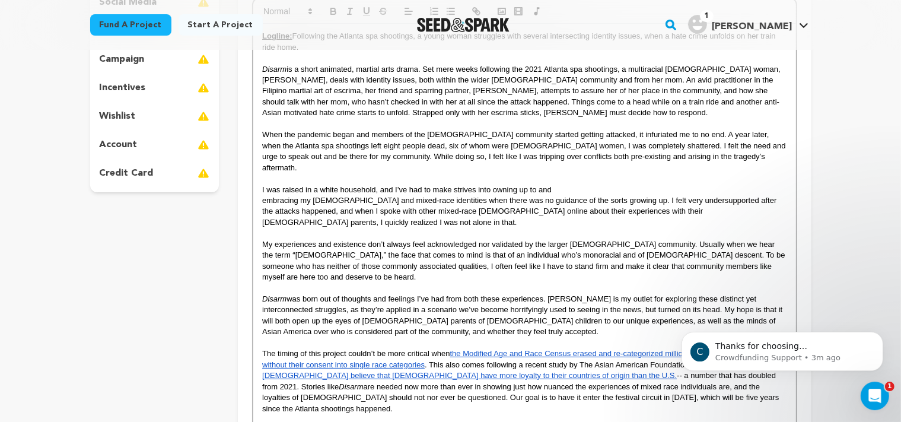
scroll to position [256, 0]
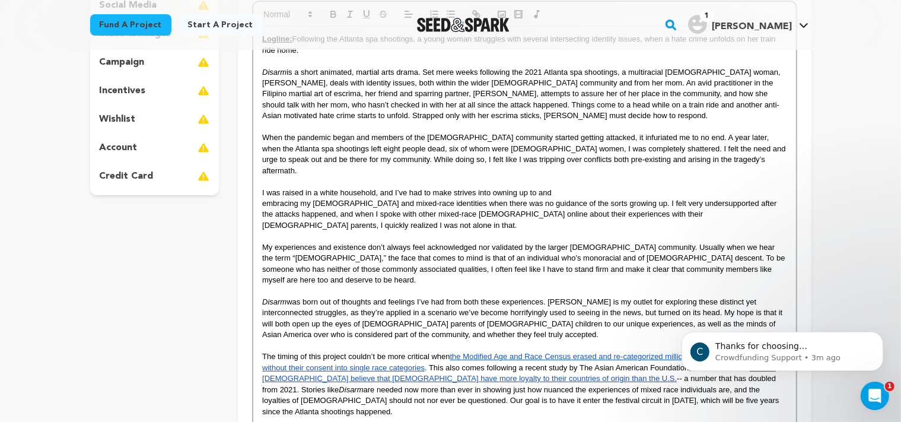
click at [568, 118] on p "Disarm is a short animated, martial arts drama. Set mere weeks following the 20…" at bounding box center [524, 94] width 525 height 55
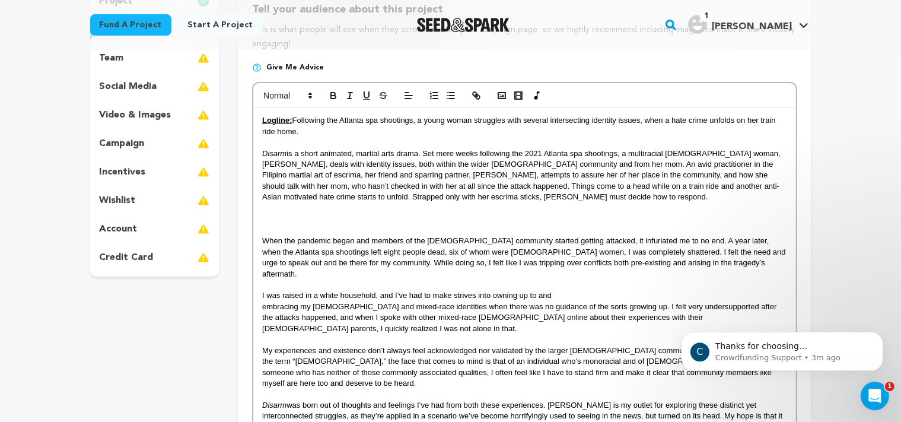
scroll to position [170, 0]
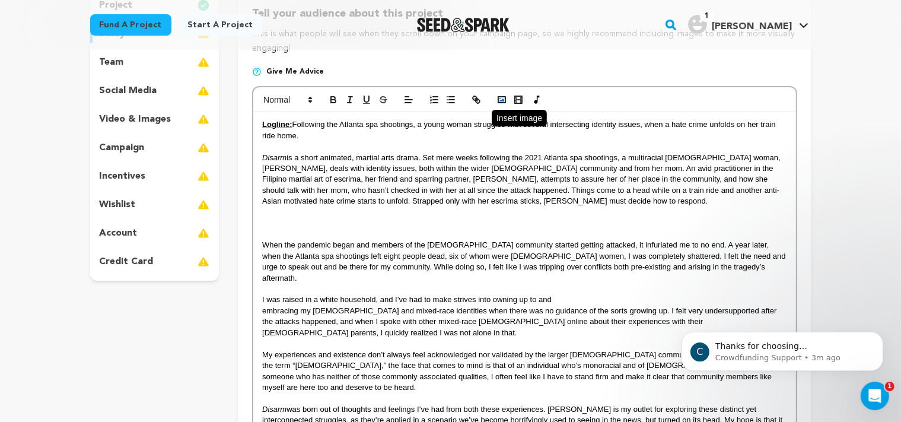
click at [502, 99] on icon "button" at bounding box center [502, 99] width 11 height 11
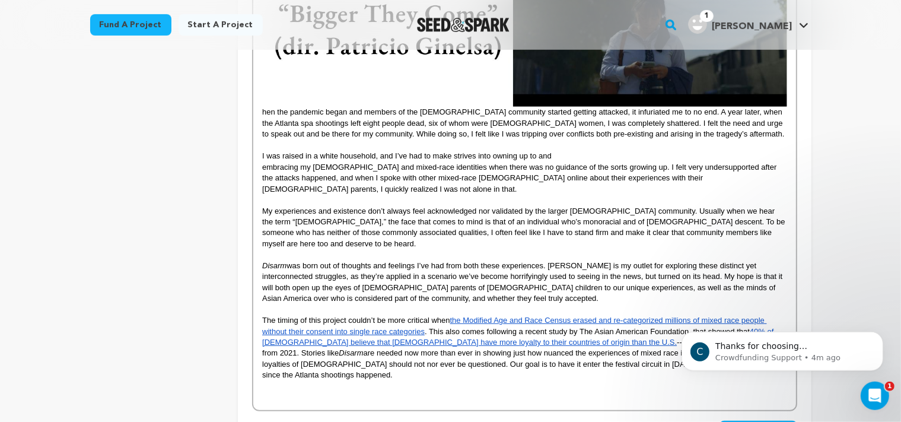
scroll to position [578, 0]
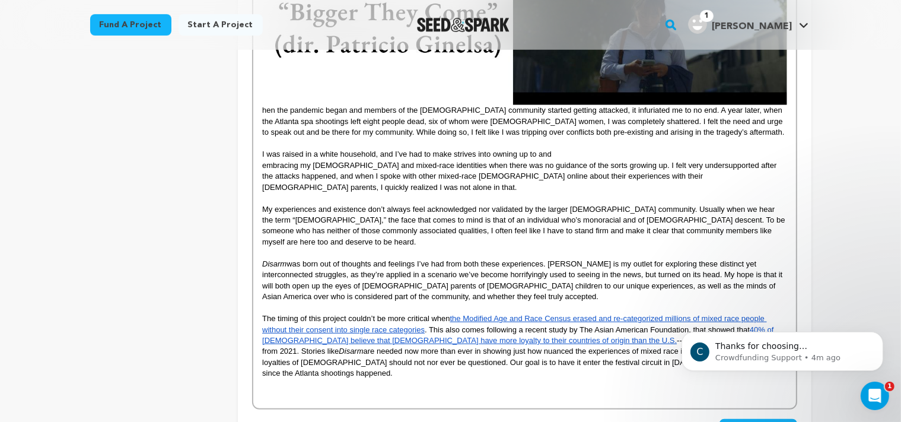
click at [668, 166] on span "embracing my Filipino and mixed-race identities when there was no guidance of t…" at bounding box center [520, 176] width 517 height 31
click at [548, 153] on span "I was raised in a white household, and I’ve had to make strives into owning up …" at bounding box center [407, 154] width 290 height 9
click at [288, 189] on p "embracing my Filipino and mixed-race identities when there was no guidance of t…" at bounding box center [524, 176] width 525 height 33
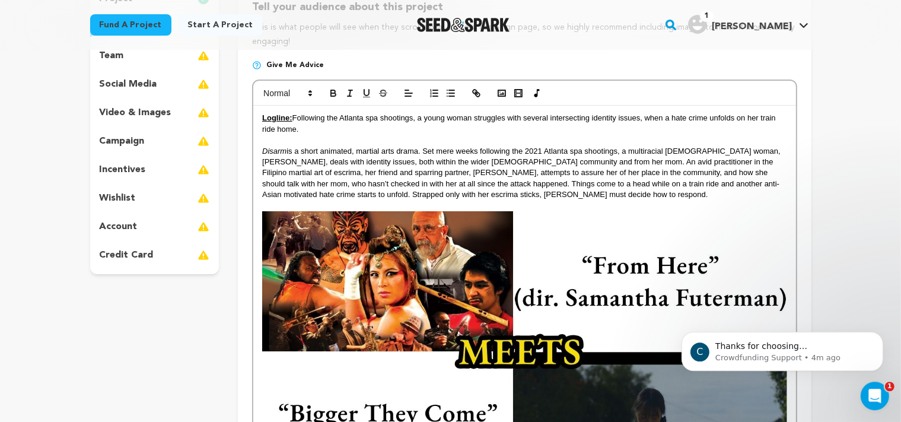
scroll to position [170, 0]
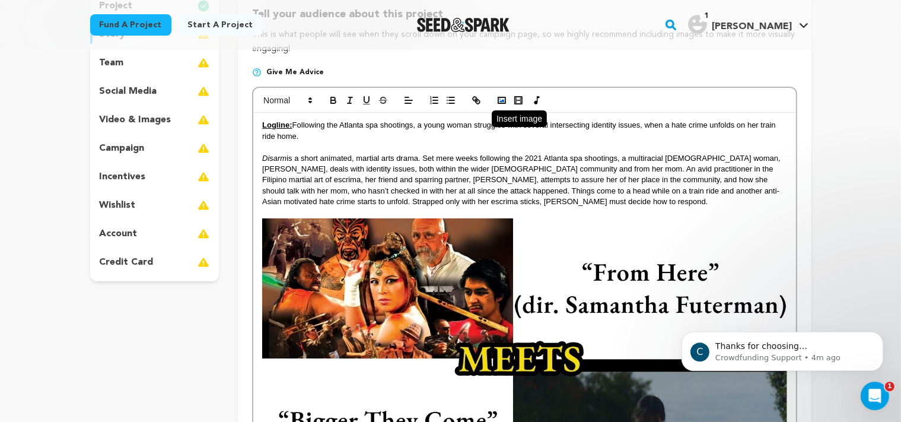
click at [501, 100] on icon "button" at bounding box center [502, 100] width 11 height 11
click at [500, 101] on icon "button" at bounding box center [502, 100] width 11 height 11
click at [744, 248] on img at bounding box center [524, 365] width 525 height 295
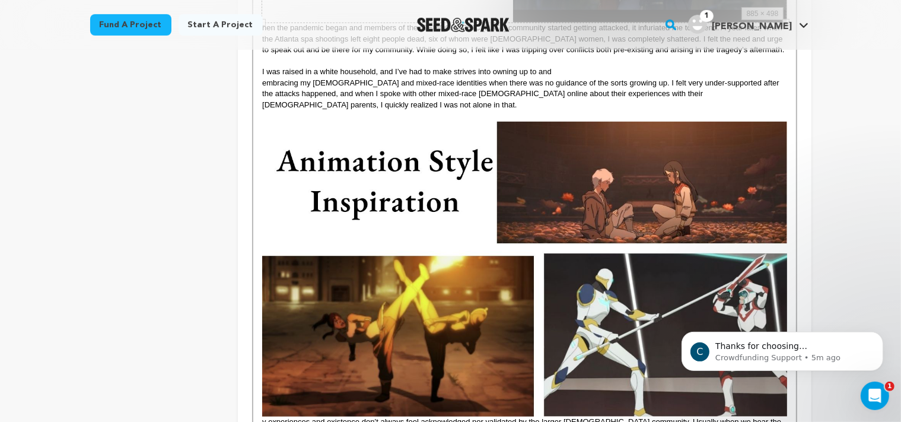
scroll to position [659, 0]
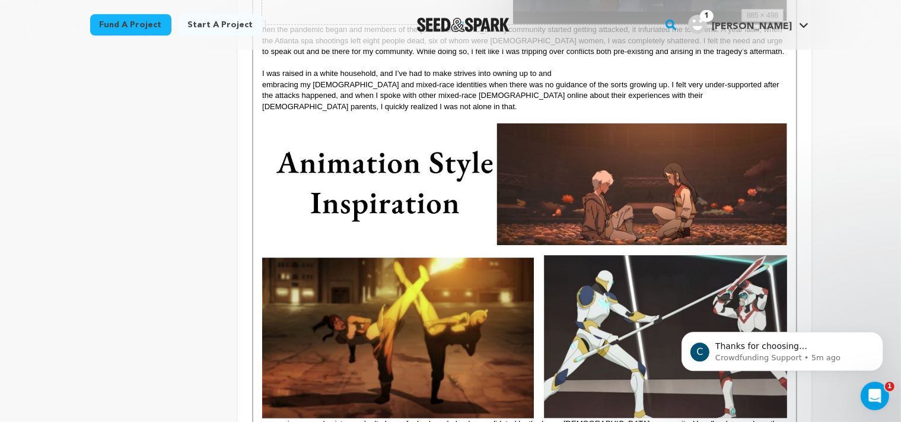
click at [461, 188] on img at bounding box center [524, 270] width 525 height 295
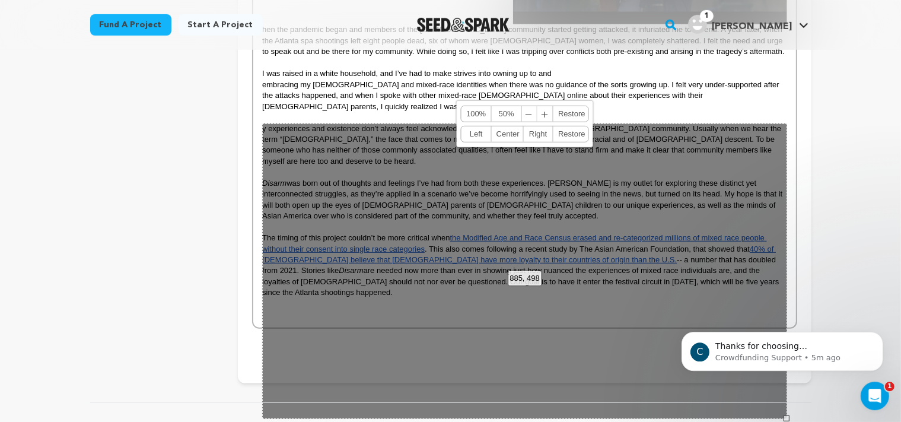
click at [274, 131] on div "885, 498 100% 50% ﹣ ﹢ Restore Left Center Right Restore" at bounding box center [524, 271] width 525 height 296
click at [386, 104] on p "embracing my Filipino and mixed-race identities when there was no guidance of t…" at bounding box center [524, 96] width 525 height 33
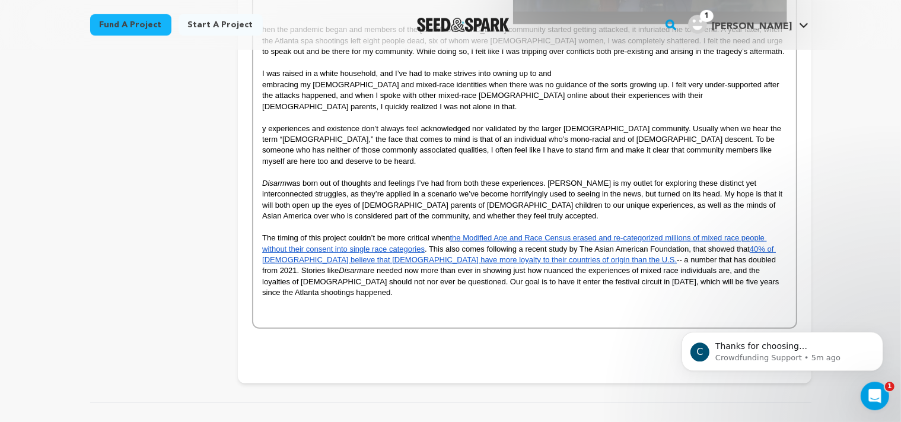
click at [262, 130] on span "y experiences and existence don’t always feel acknowledged nor validated by the…" at bounding box center [523, 145] width 522 height 42
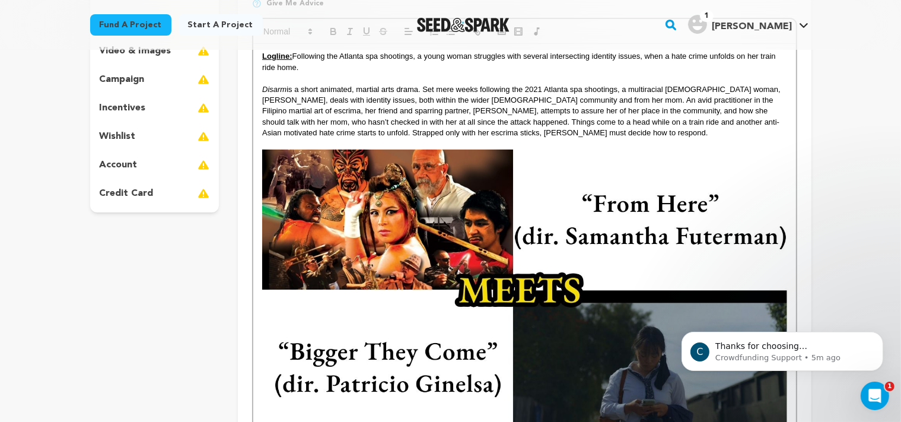
scroll to position [189, 0]
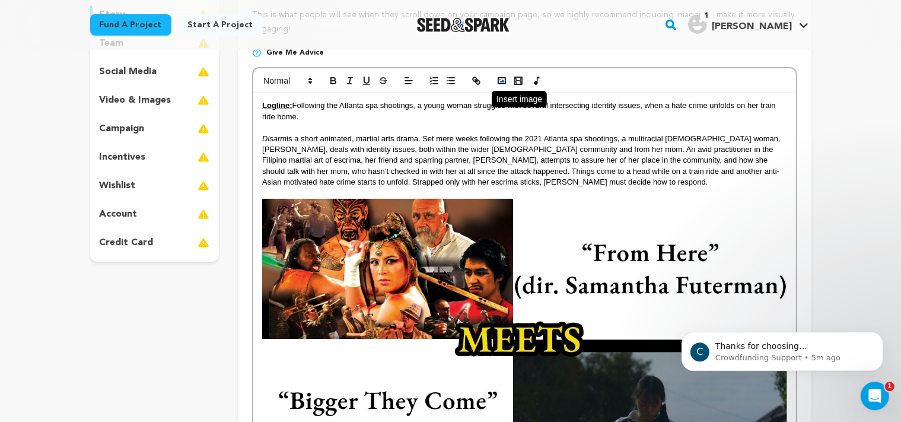
click at [500, 81] on icon "button" at bounding box center [502, 80] width 11 height 11
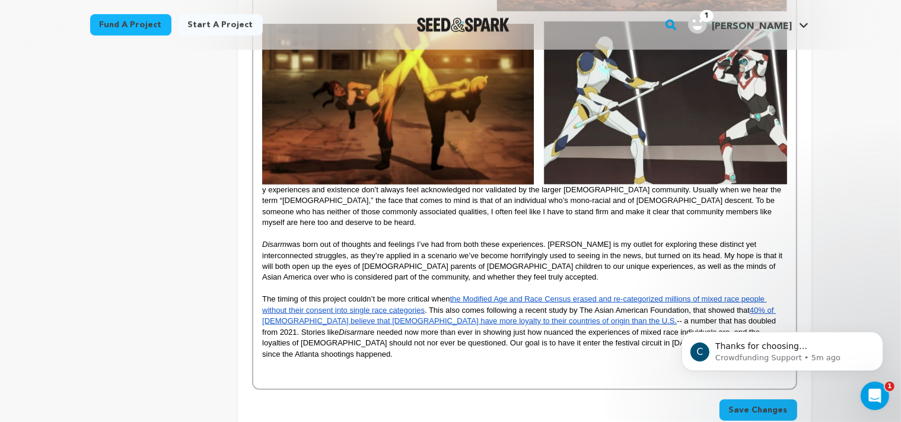
scroll to position [894, 0]
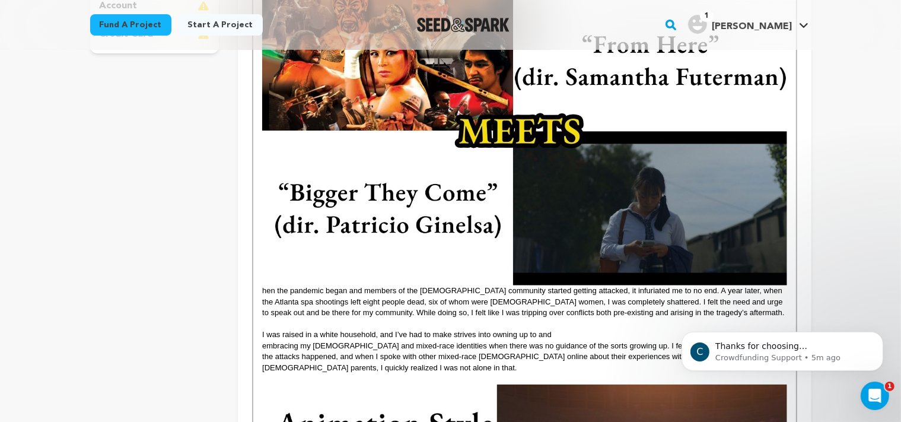
scroll to position [417, 0]
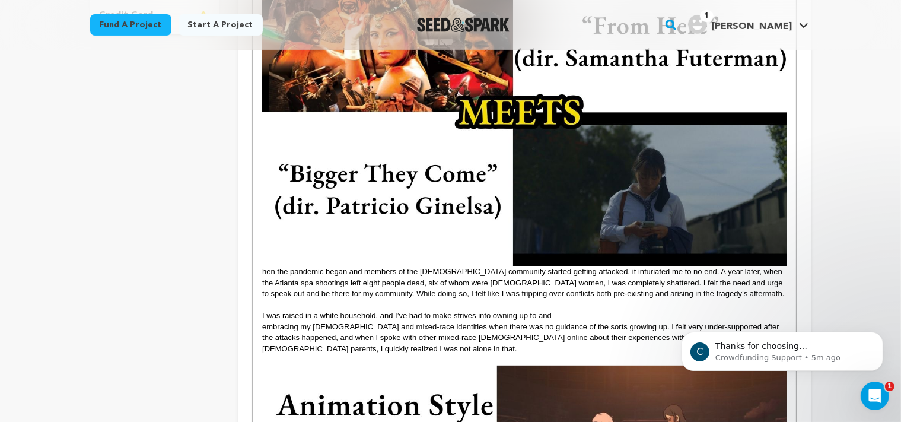
click at [262, 273] on div "Logline: Following the Atlanta spa shootings, a young woman struggles with seve…" at bounding box center [524, 370] width 542 height 1009
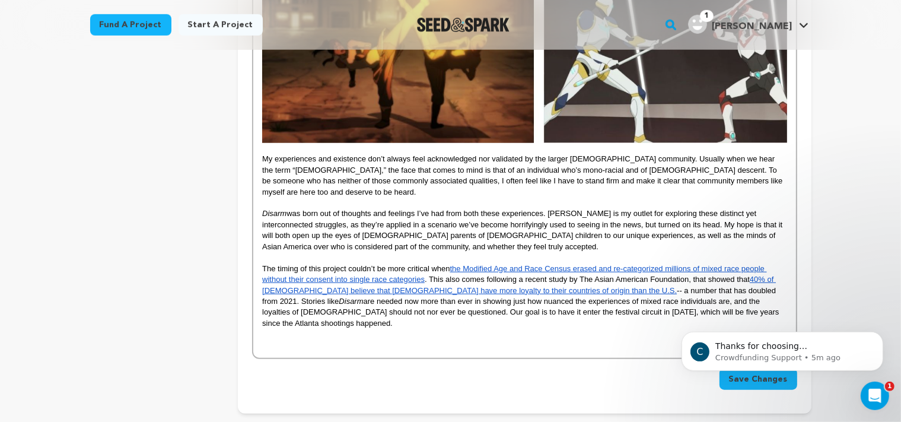
scroll to position [958, 0]
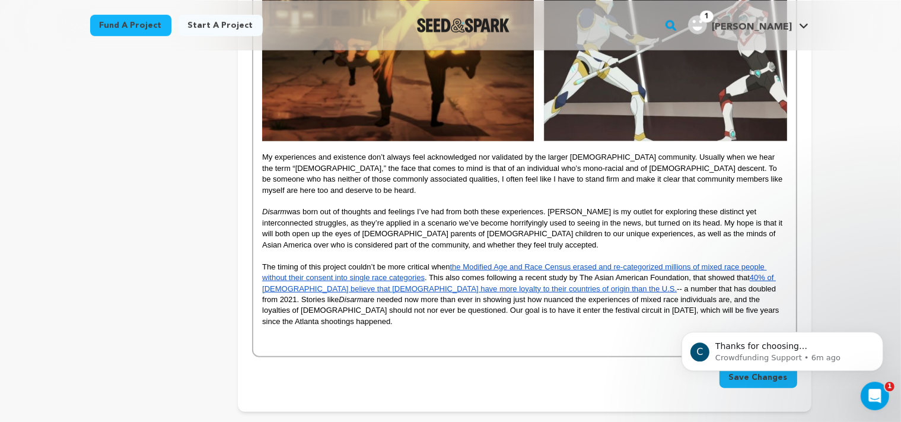
click at [781, 299] on p "The timing of this project couldn’t be more critical when the Modified Age and …" at bounding box center [524, 294] width 525 height 66
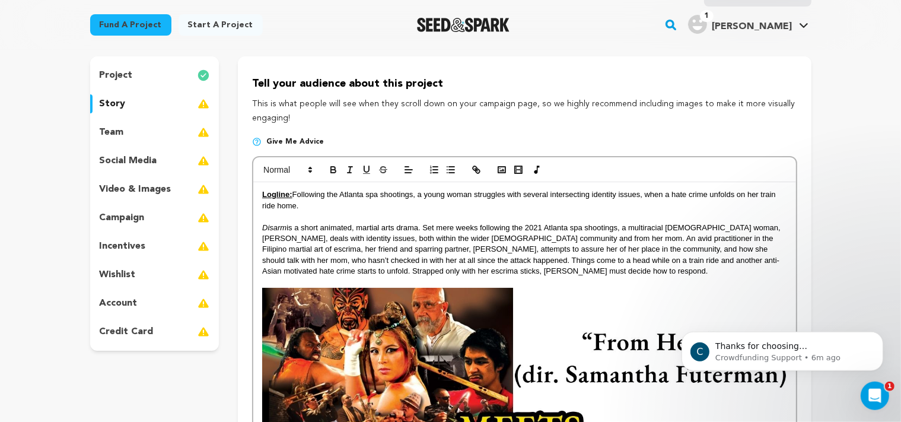
scroll to position [96, 0]
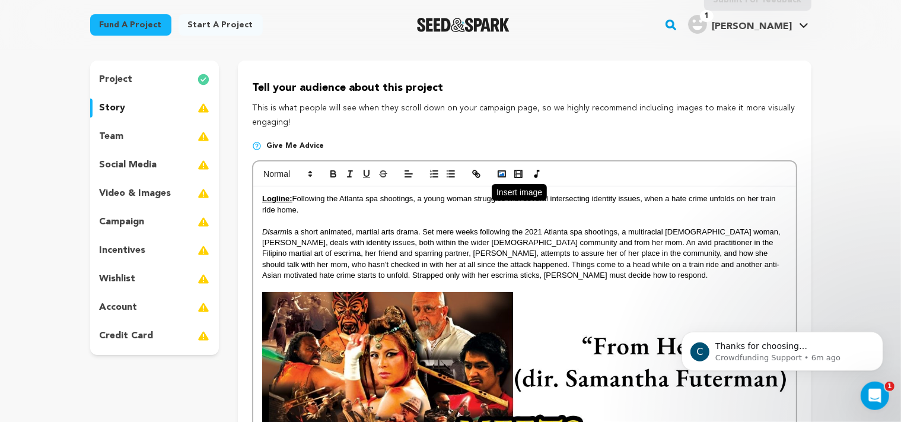
click at [502, 173] on icon "button" at bounding box center [502, 174] width 11 height 11
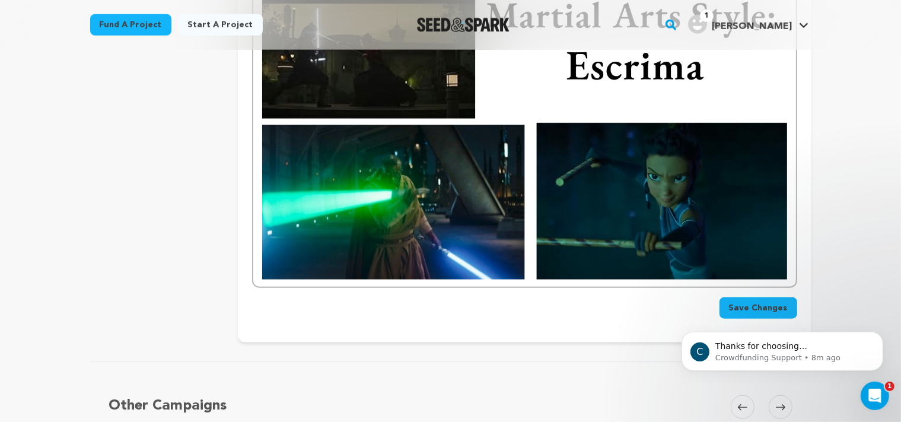
scroll to position [1314, 0]
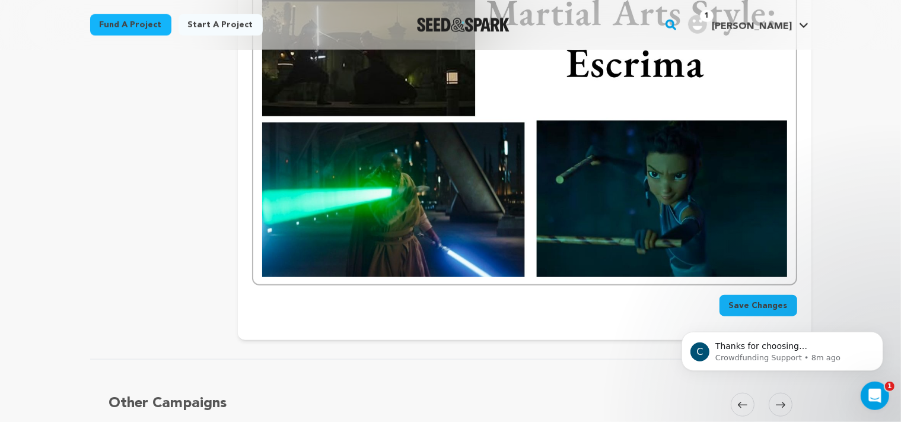
click at [786, 288] on div "C Thanks for choosing Seed&amp;Spark for your project! If you have any question…" at bounding box center [782, 296] width 218 height 148
click at [764, 288] on div "C Thanks for choosing Seed&amp;Spark for your project! If you have any question…" at bounding box center [782, 296] width 218 height 148
click at [879, 333] on icon "Dismiss notification" at bounding box center [879, 334] width 7 height 7
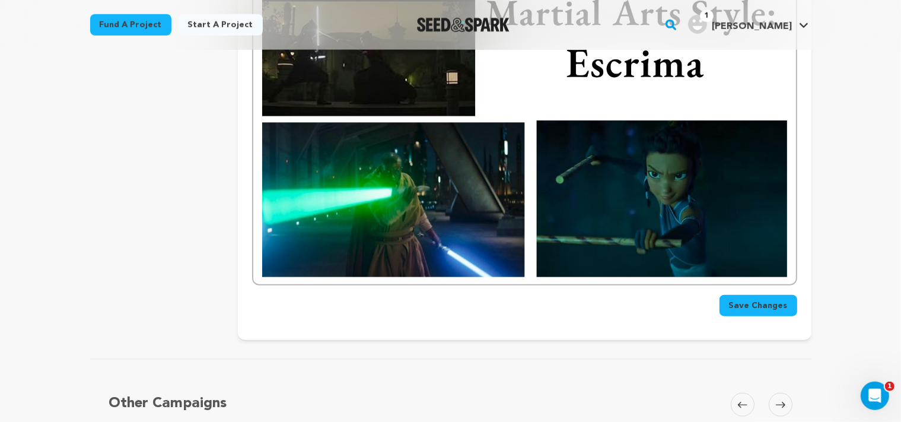
click at [761, 300] on span "Save Changes" at bounding box center [758, 306] width 59 height 12
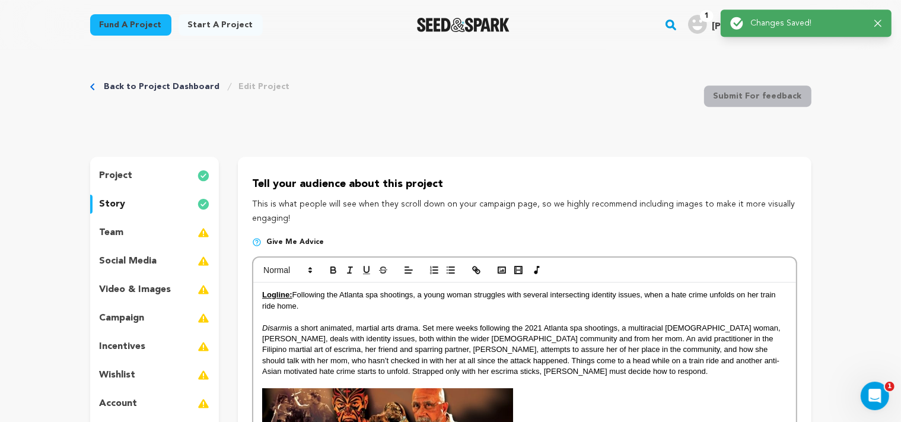
scroll to position [0, 0]
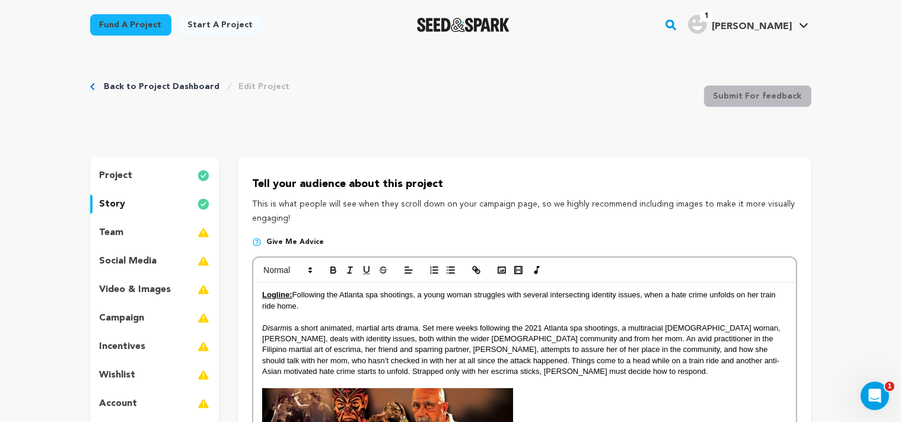
click at [182, 230] on div "team" at bounding box center [154, 232] width 129 height 19
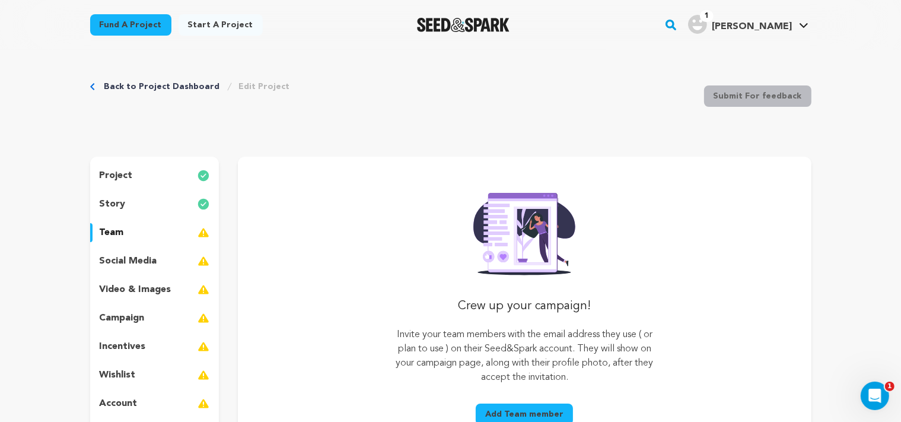
click at [514, 416] on button "Add Team member" at bounding box center [524, 414] width 97 height 21
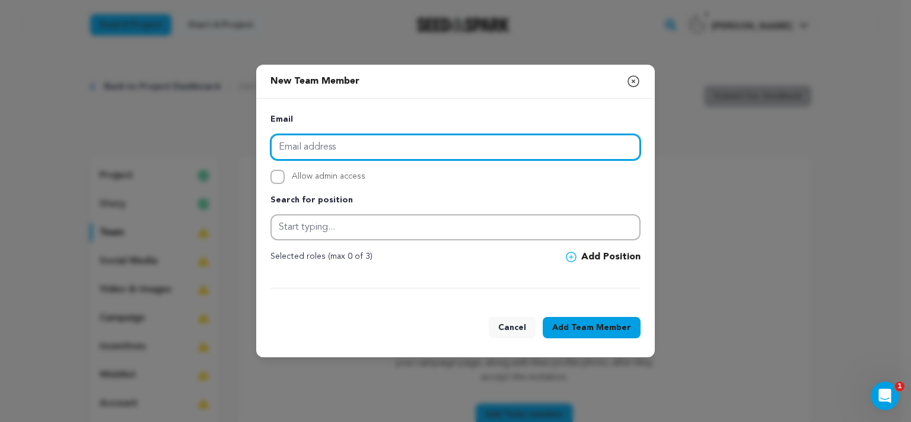
click at [402, 142] on input "email" at bounding box center [456, 147] width 370 height 26
type input "laurenkllola@gmail.com"
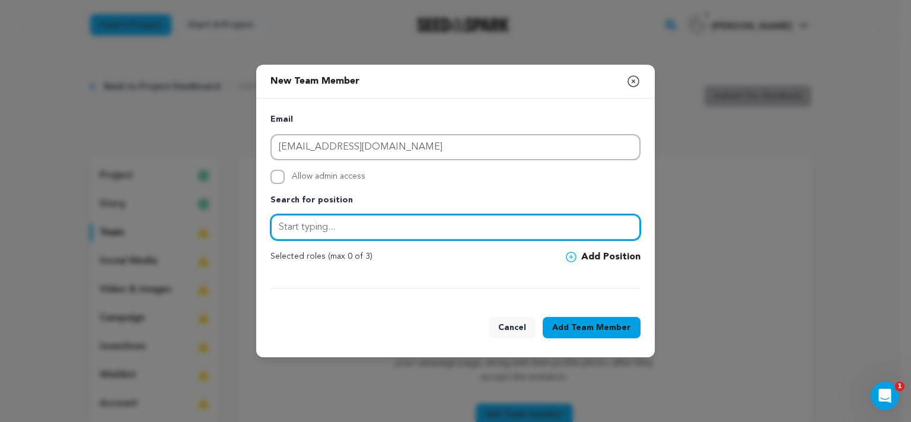
click at [353, 229] on input "text" at bounding box center [456, 227] width 370 height 26
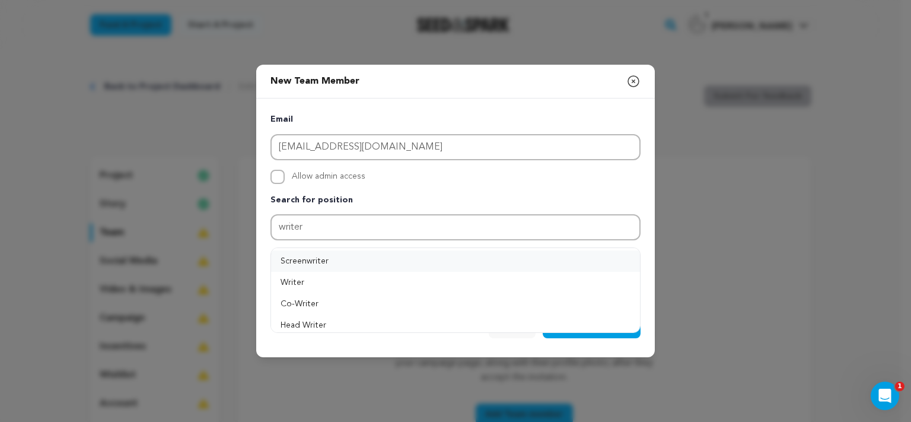
click at [288, 258] on button "Screenwriter" at bounding box center [455, 260] width 369 height 21
type input "Screenwriter"
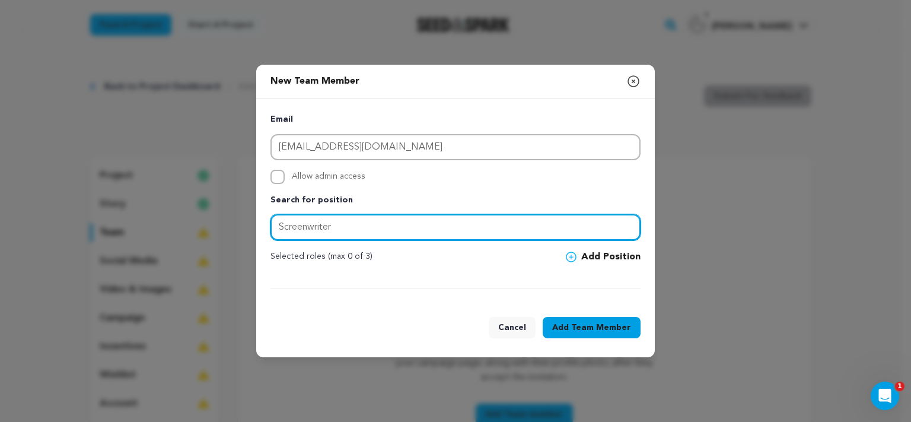
click at [405, 224] on input "Screenwriter" at bounding box center [456, 227] width 370 height 26
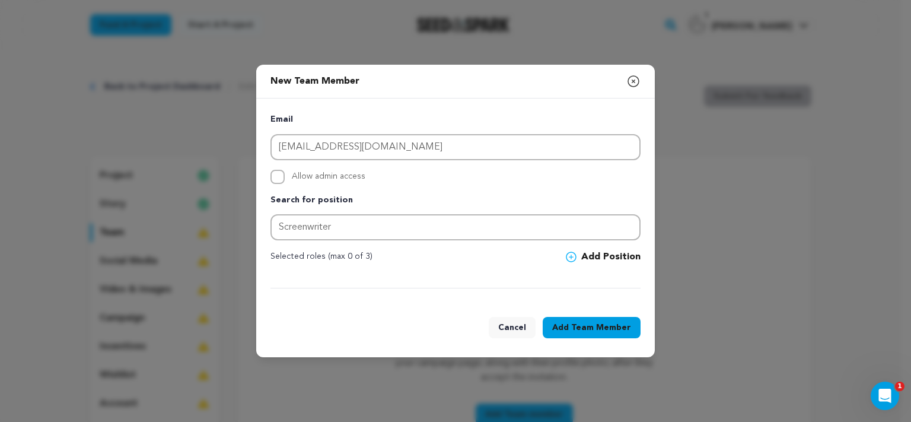
click at [572, 260] on icon at bounding box center [571, 257] width 11 height 11
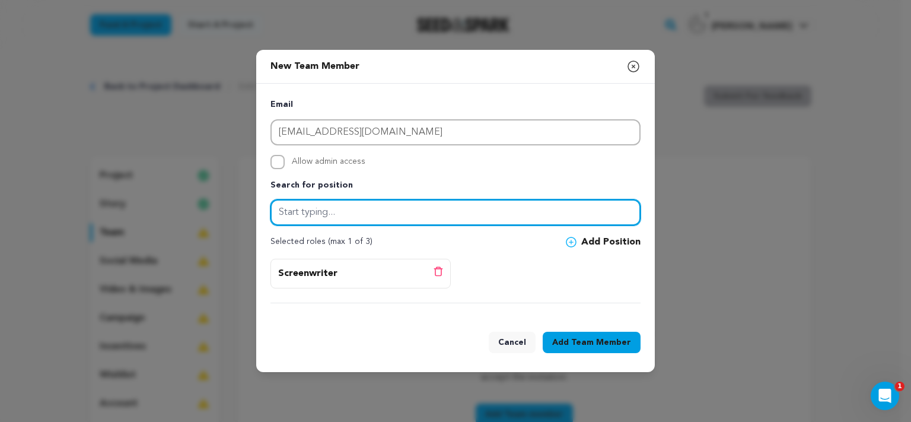
click at [436, 209] on input "text" at bounding box center [456, 212] width 370 height 26
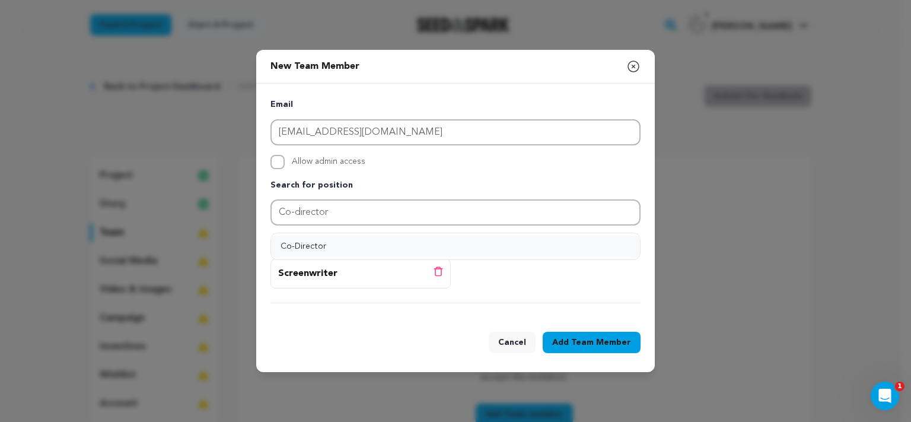
click at [389, 242] on button "Co-Director" at bounding box center [455, 246] width 369 height 21
type input "Co-Director"
click at [583, 240] on button "Add Position" at bounding box center [603, 242] width 75 height 14
click at [579, 342] on span "Team Member" at bounding box center [601, 342] width 60 height 12
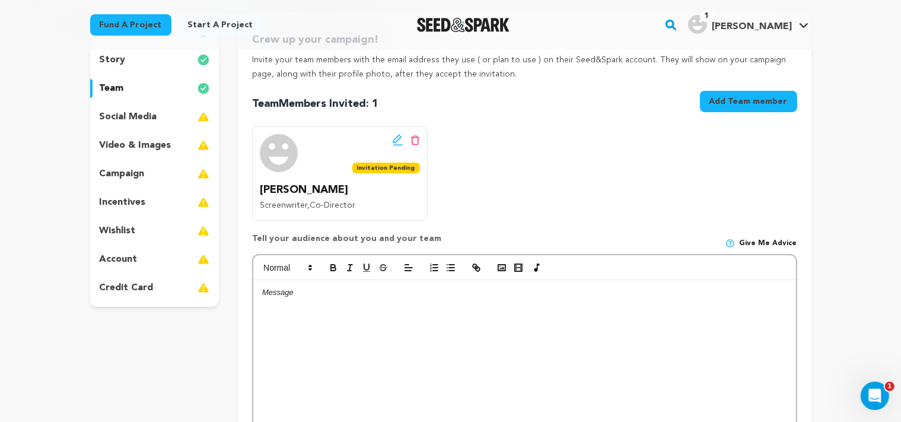
scroll to position [147, 0]
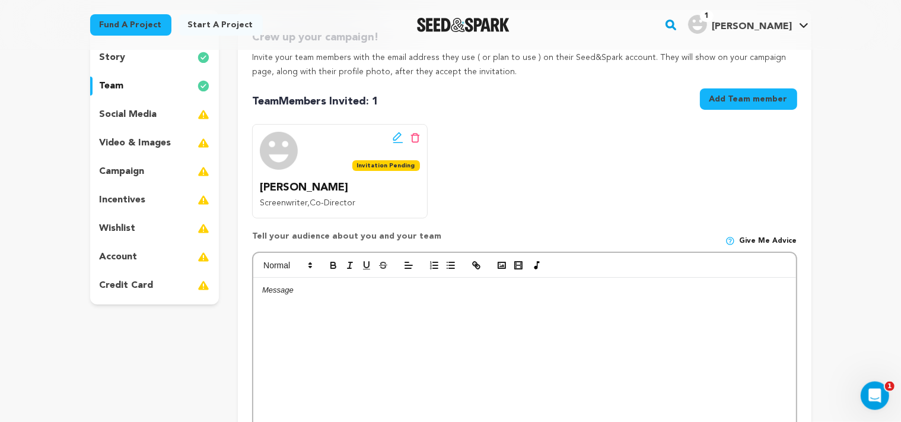
click at [785, 99] on button "Add Team member" at bounding box center [748, 98] width 97 height 21
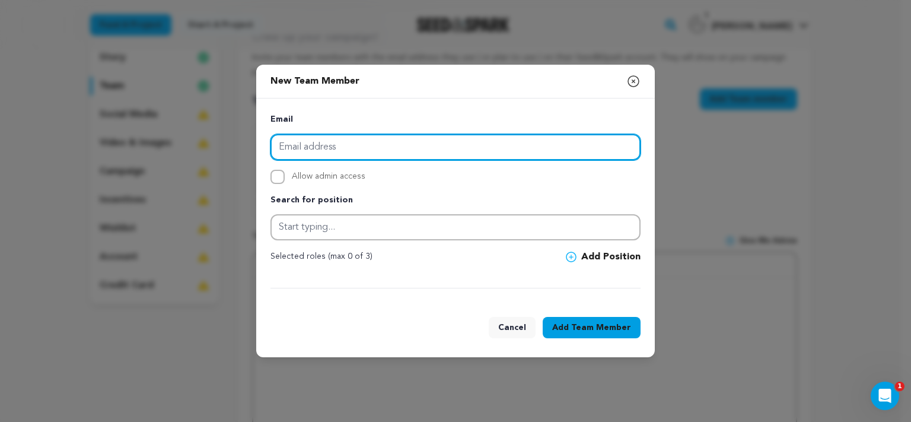
click at [312, 148] on input "email" at bounding box center [456, 147] width 370 height 26
paste input "gnn0509@gmail.com"
type input "gnn0509@gmail.com"
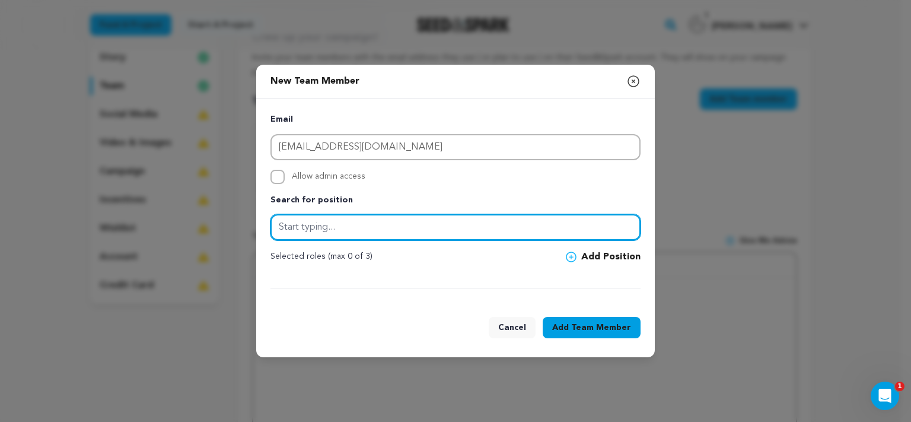
click at [347, 231] on input "text" at bounding box center [456, 227] width 370 height 26
type input "Director of Photography"
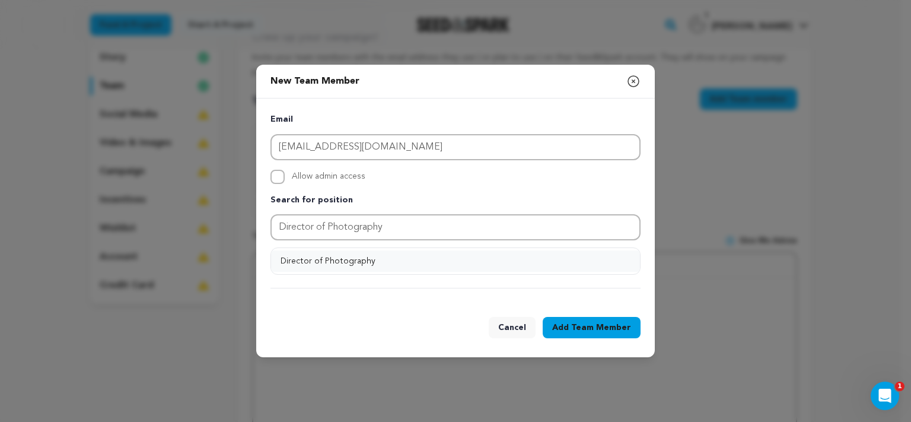
click at [350, 266] on button "Director of Photography" at bounding box center [455, 260] width 369 height 21
click at [280, 179] on input "Allow admin access" at bounding box center [278, 177] width 14 height 14
checkbox input "true"
click at [582, 333] on button "Add Team Member" at bounding box center [592, 327] width 98 height 21
click at [576, 255] on icon at bounding box center [571, 257] width 11 height 11
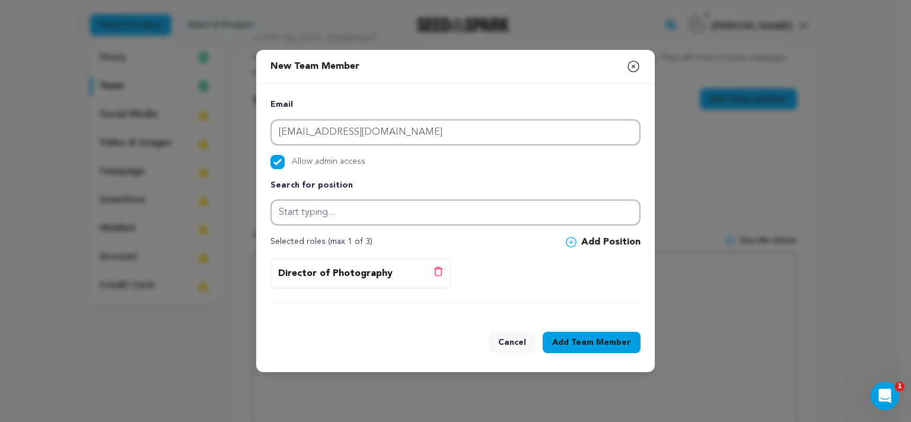
click at [582, 343] on span "Team Member" at bounding box center [601, 342] width 60 height 12
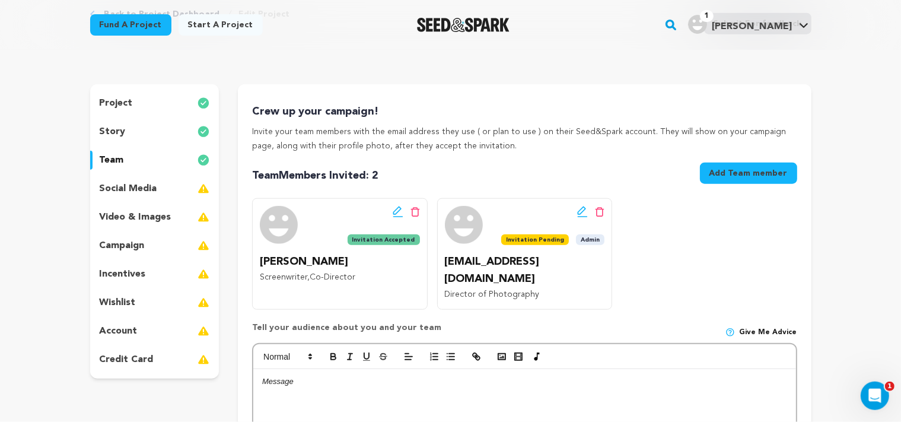
scroll to position [75, 0]
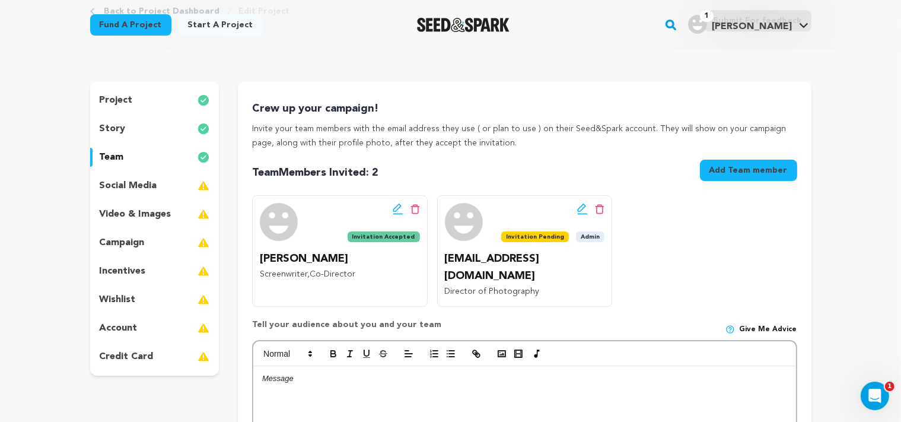
click at [751, 169] on button "Add Team member" at bounding box center [748, 170] width 97 height 21
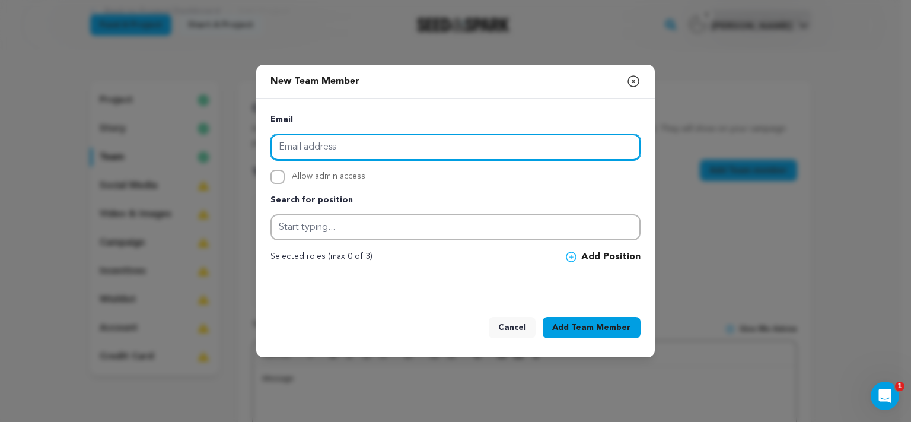
click at [374, 155] on input "email" at bounding box center [456, 147] width 370 height 26
paste input "darricklazo@gmail.com"
type input "darricklazo@gmail.com"
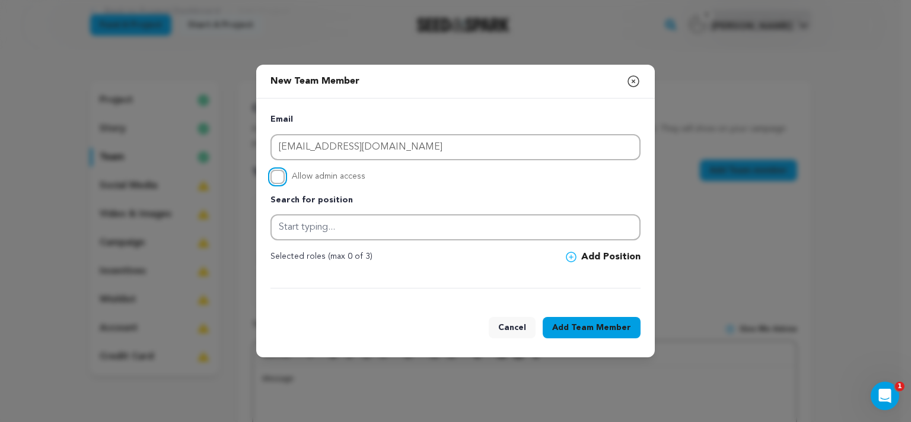
click at [277, 181] on input "Allow admin access" at bounding box center [278, 177] width 14 height 14
checkbox input "true"
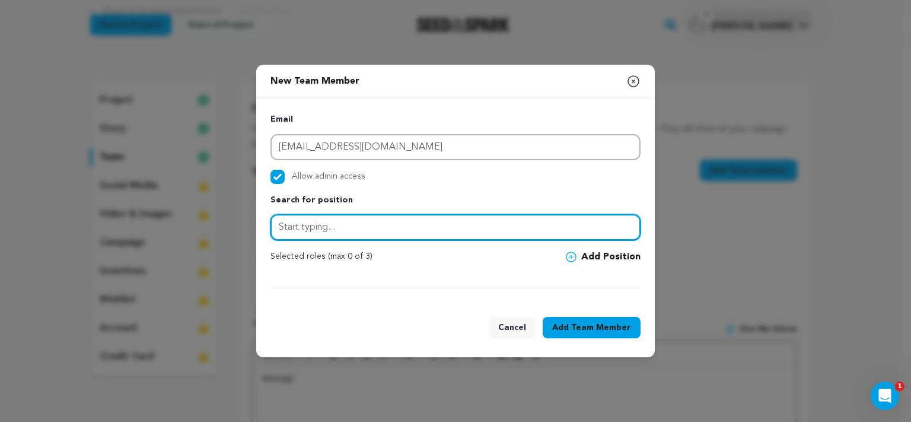
click at [355, 231] on input "text" at bounding box center [456, 227] width 370 height 26
type input "Co-Director"
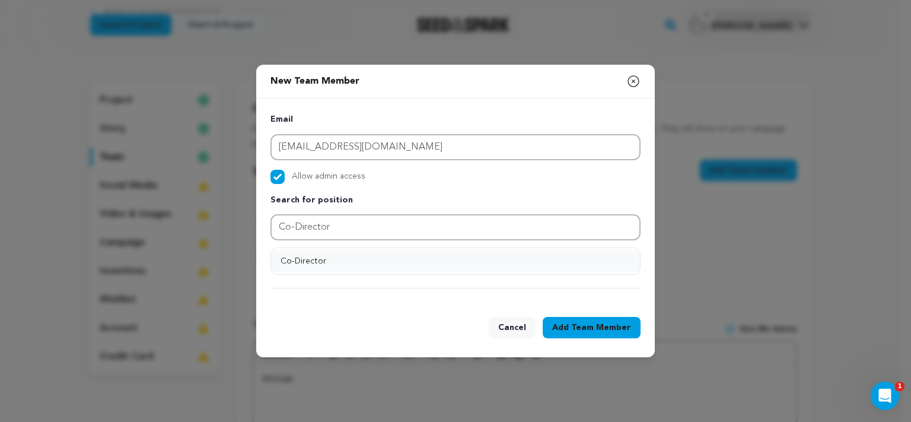
click at [525, 254] on button "Co-Director" at bounding box center [455, 260] width 369 height 21
click at [571, 253] on icon at bounding box center [571, 257] width 11 height 11
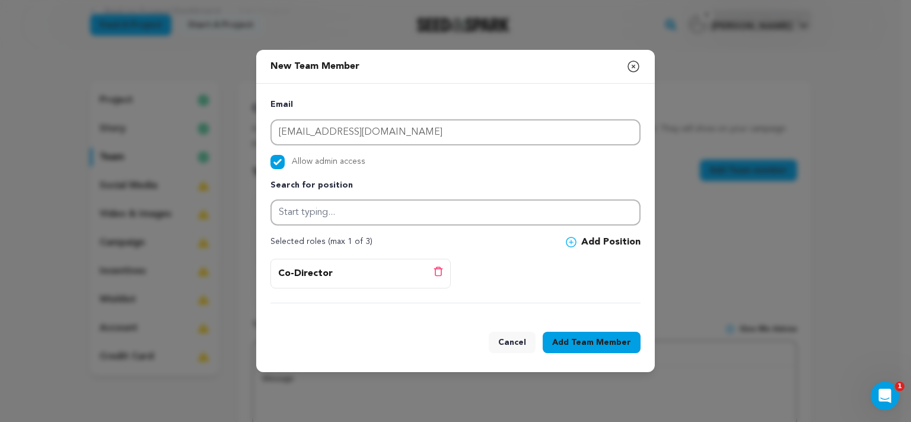
click at [478, 221] on input "text" at bounding box center [456, 212] width 370 height 26
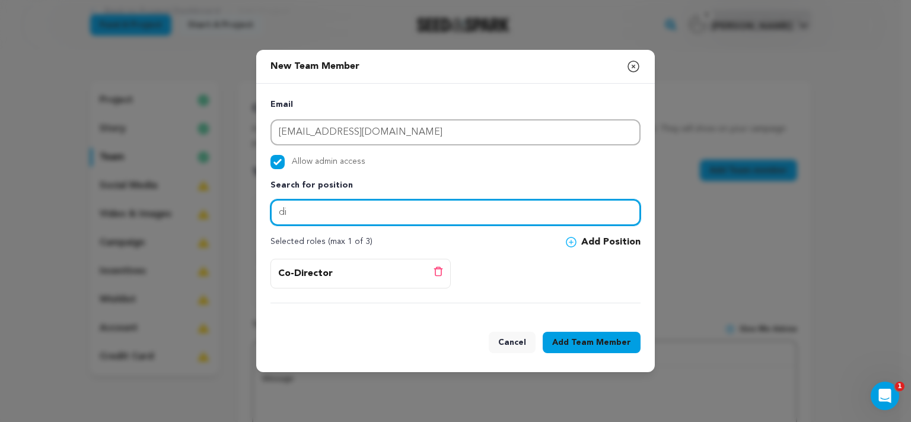
type input "d"
type input "Editor"
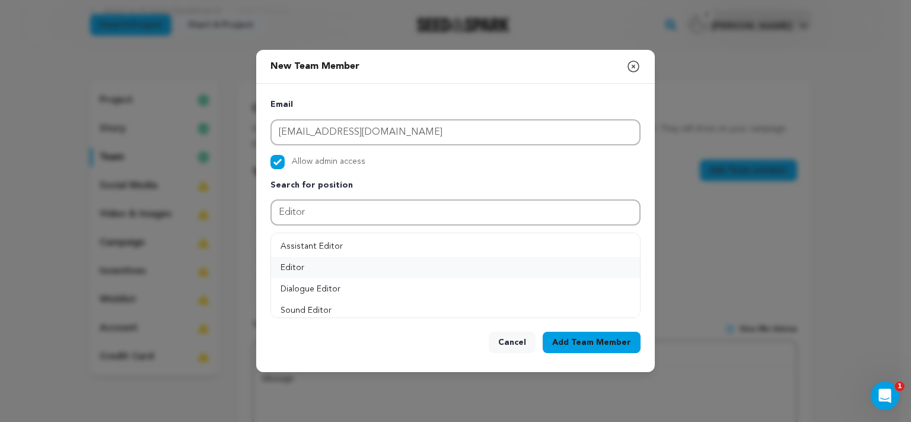
click at [300, 265] on button "Editor" at bounding box center [455, 267] width 369 height 21
click at [575, 244] on icon at bounding box center [571, 242] width 11 height 11
click at [586, 342] on span "Team Member" at bounding box center [601, 342] width 60 height 12
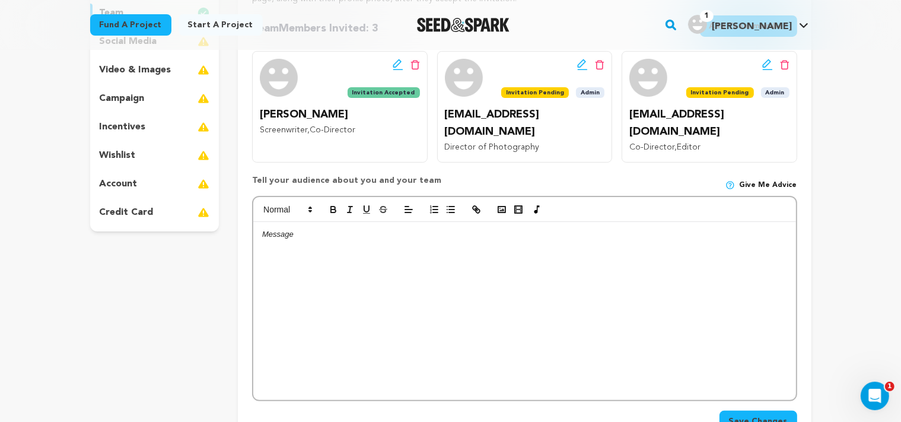
scroll to position [223, 0]
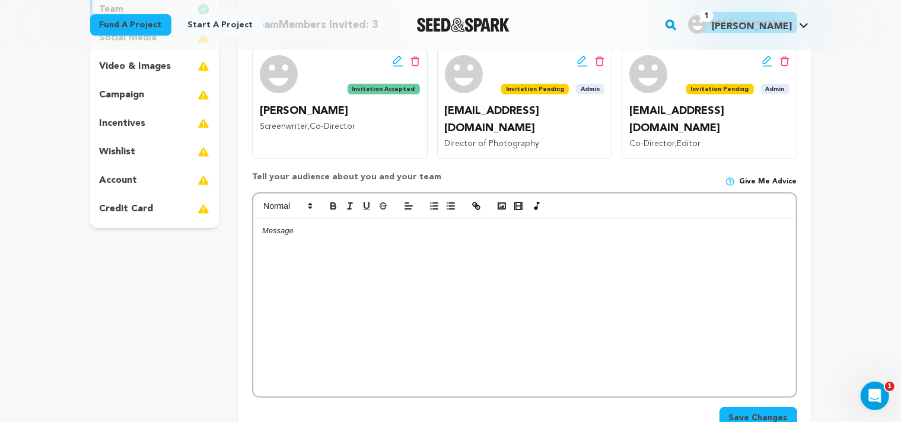
click at [755, 412] on span "Save Changes" at bounding box center [758, 418] width 59 height 12
click at [530, 284] on div at bounding box center [524, 307] width 542 height 178
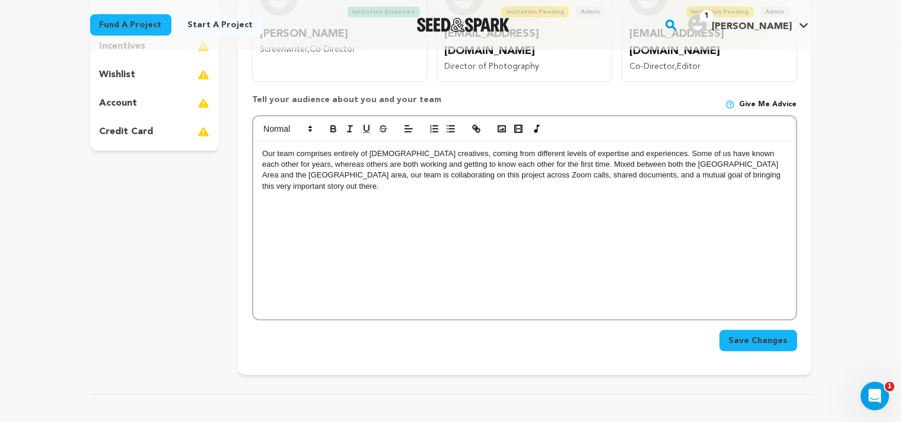
scroll to position [304, 0]
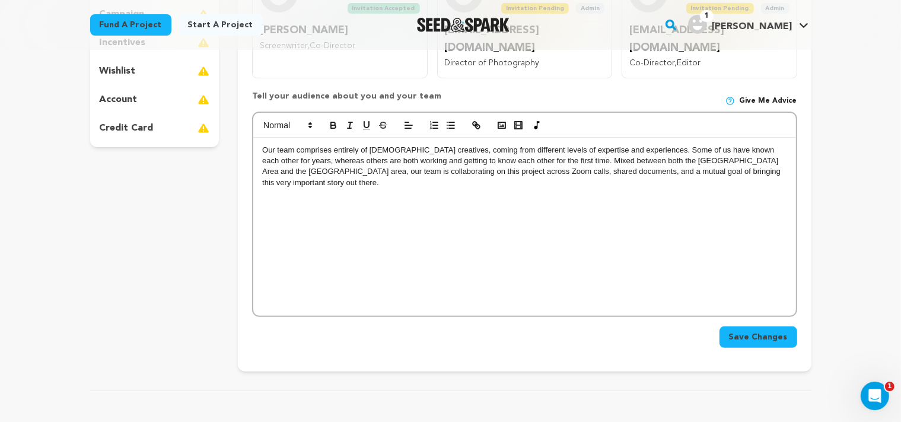
click at [763, 331] on span "Save Changes" at bounding box center [758, 337] width 59 height 12
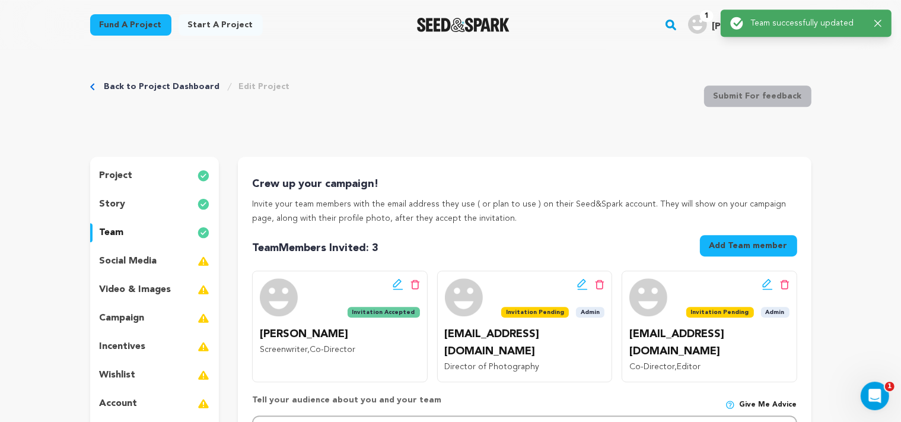
scroll to position [0, 0]
click at [138, 259] on p "social media" at bounding box center [129, 261] width 58 height 14
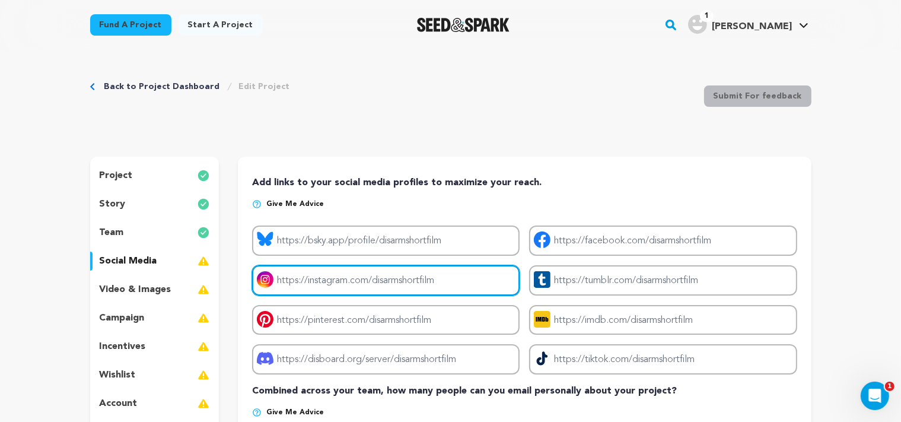
click at [333, 290] on input "Project instagram link" at bounding box center [386, 280] width 268 height 30
paste input "https://www.instagram.com/disarm_shortfilm/"
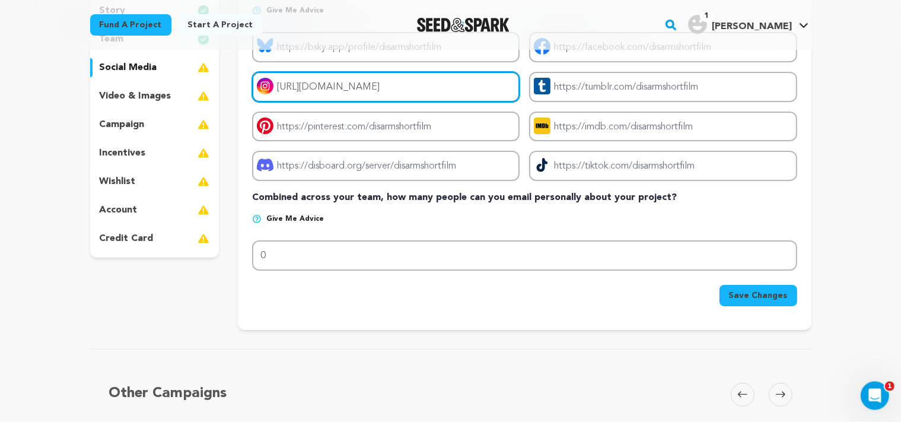
scroll to position [196, 0]
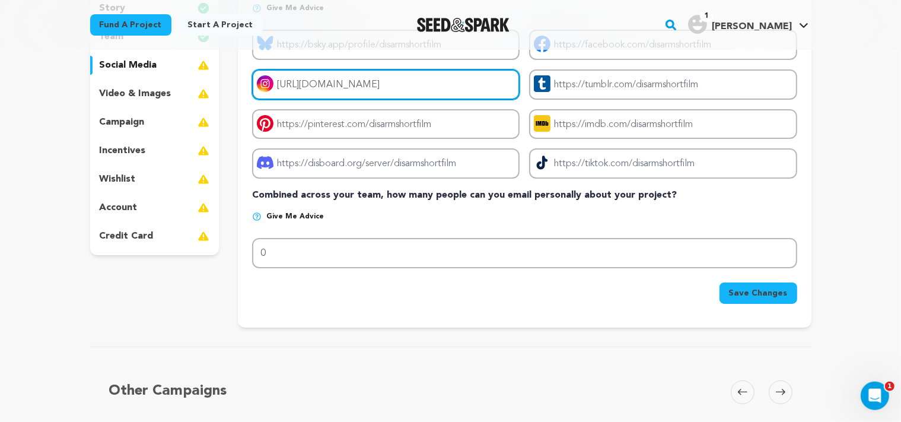
type input "https://www.instagram.com/disarm_shortfilm/"
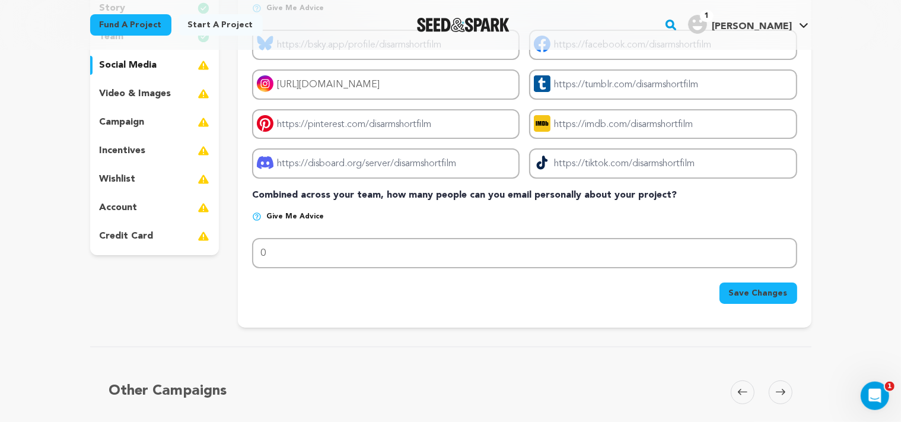
click at [751, 290] on span "Save Changes" at bounding box center [758, 293] width 59 height 12
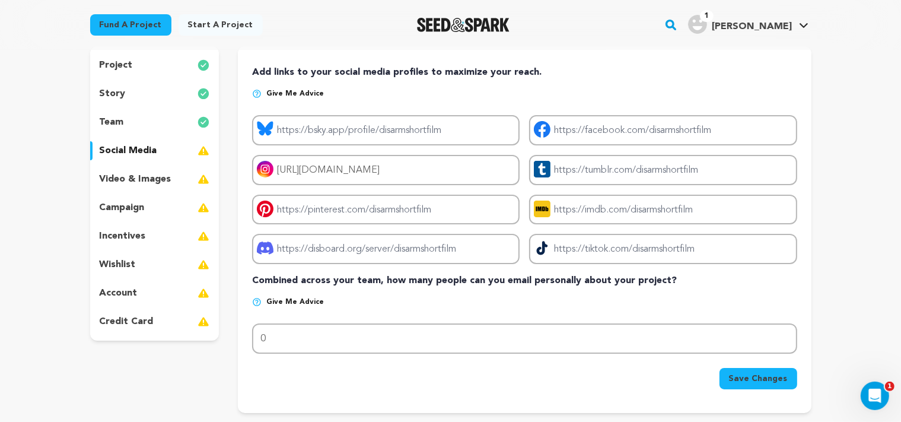
scroll to position [109, 0]
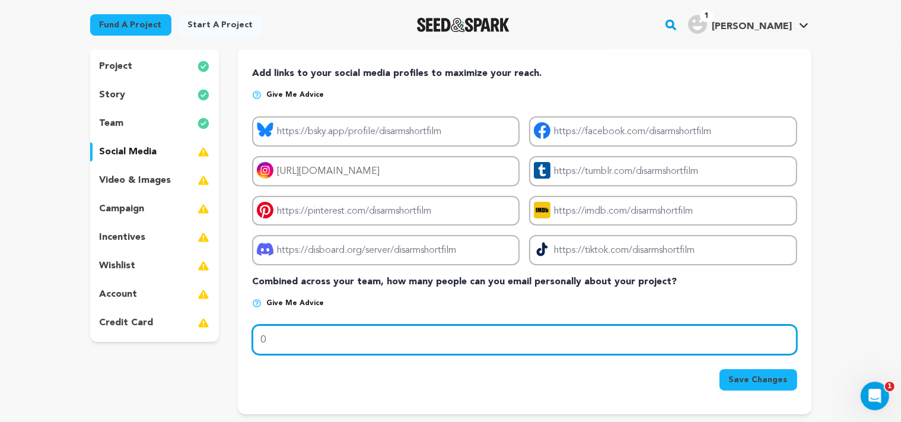
click at [467, 337] on input "0" at bounding box center [524, 340] width 545 height 30
type input "100"
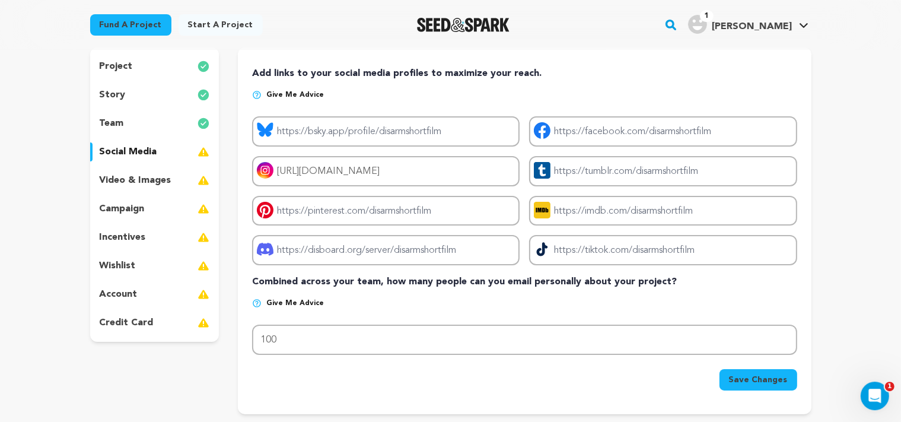
click at [755, 380] on span "Save Changes" at bounding box center [758, 380] width 59 height 12
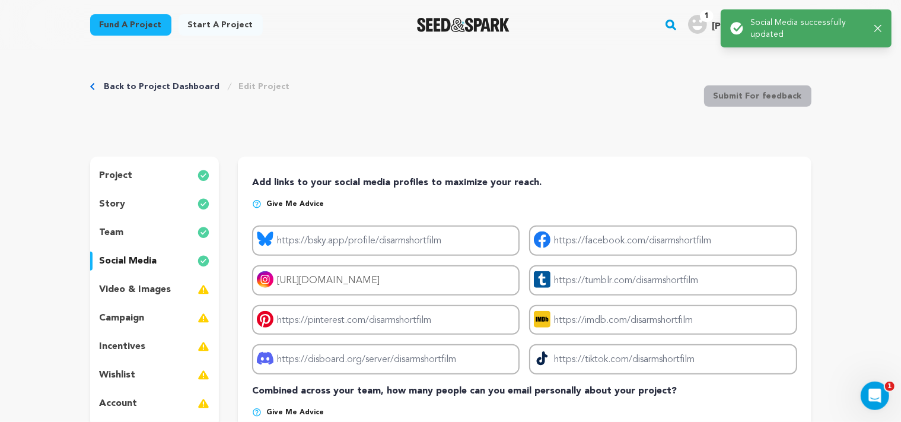
scroll to position [0, 0]
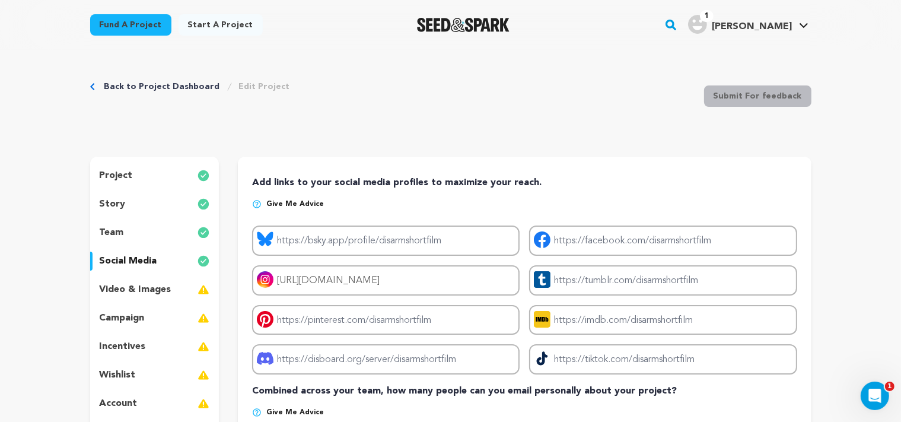
click at [157, 290] on p "video & images" at bounding box center [136, 289] width 72 height 14
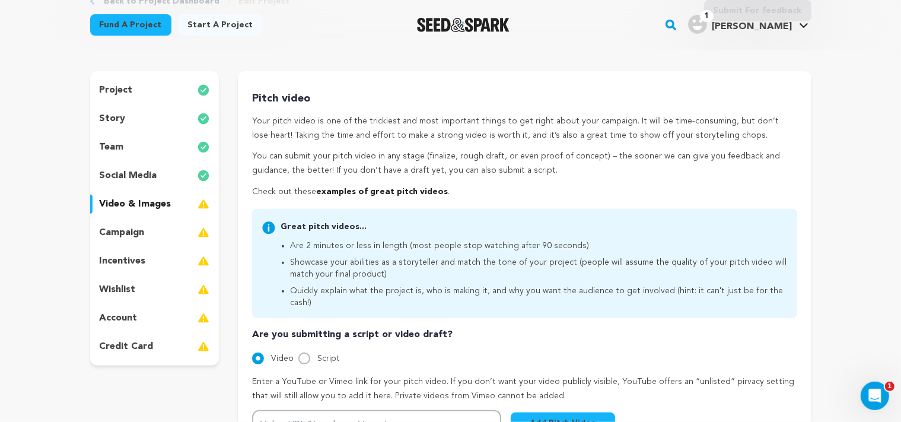
scroll to position [82, 0]
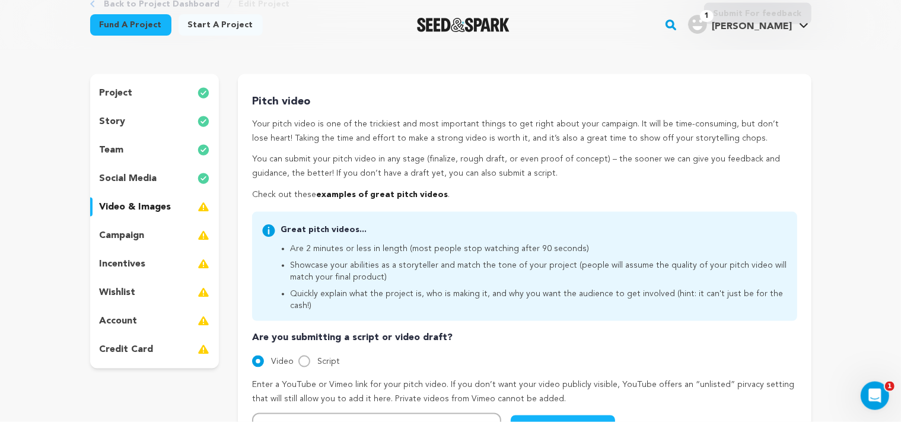
click at [113, 230] on p "campaign" at bounding box center [122, 235] width 45 height 14
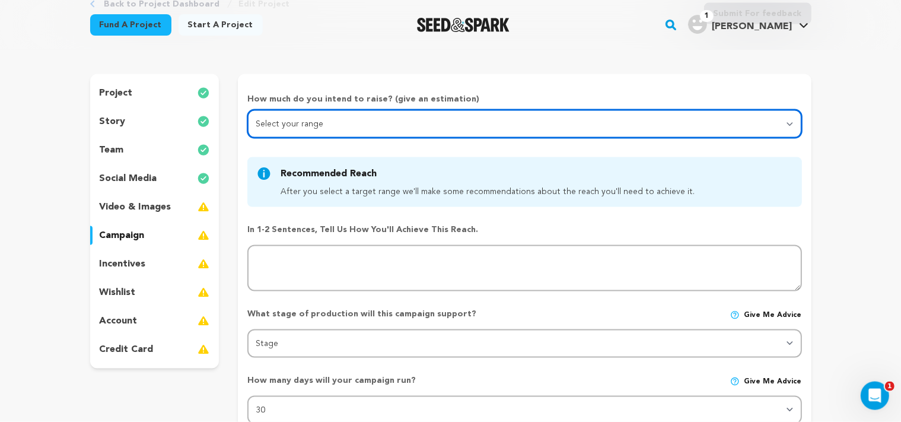
click at [247, 110] on select "Select your range Less than $10k 10k - $14k 15k - $24k 25k - $49k 50k or more" at bounding box center [524, 124] width 554 height 28
click option "15k - $24k" at bounding box center [0, 0] width 0 height 0
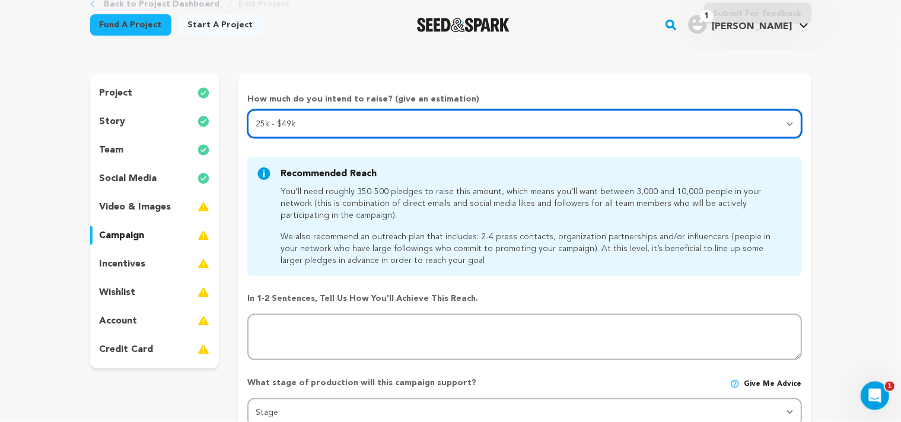
select select "5"
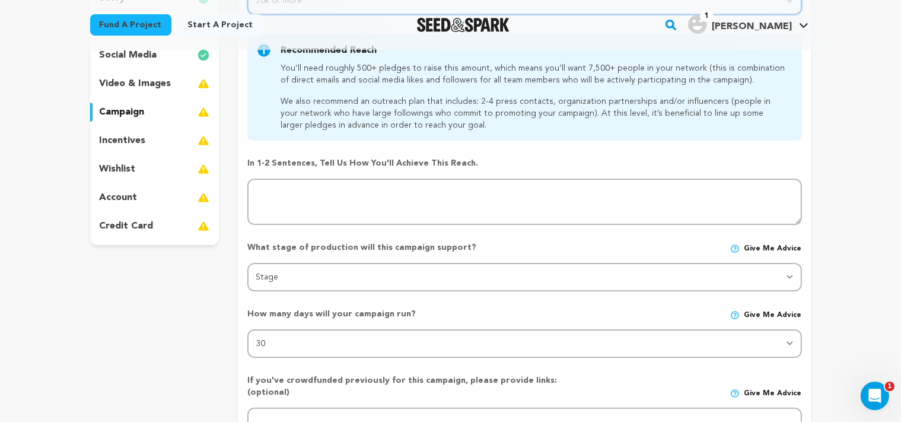
scroll to position [207, 0]
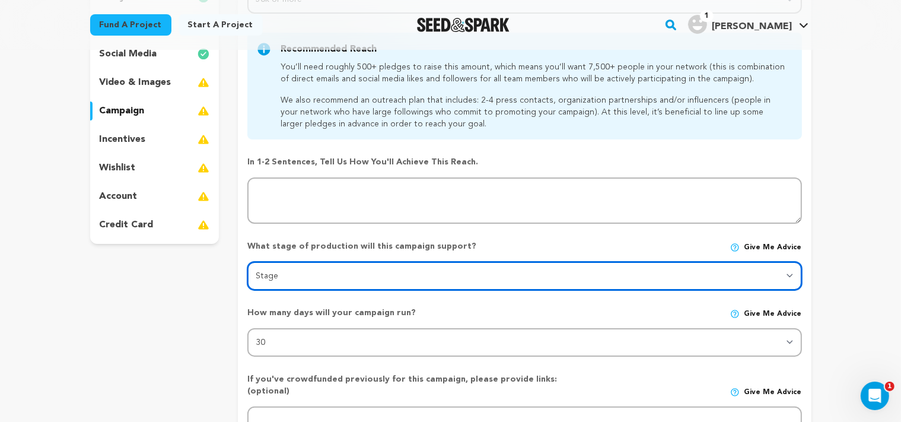
click at [247, 262] on select "Stage DEVELOPMENT PRODUCTION POST-PRODUCTION DISTRIBUTION PRE-PRODUCTION ENHANC…" at bounding box center [524, 276] width 554 height 28
select select "1403"
click option "PRODUCTION" at bounding box center [0, 0] width 0 height 0
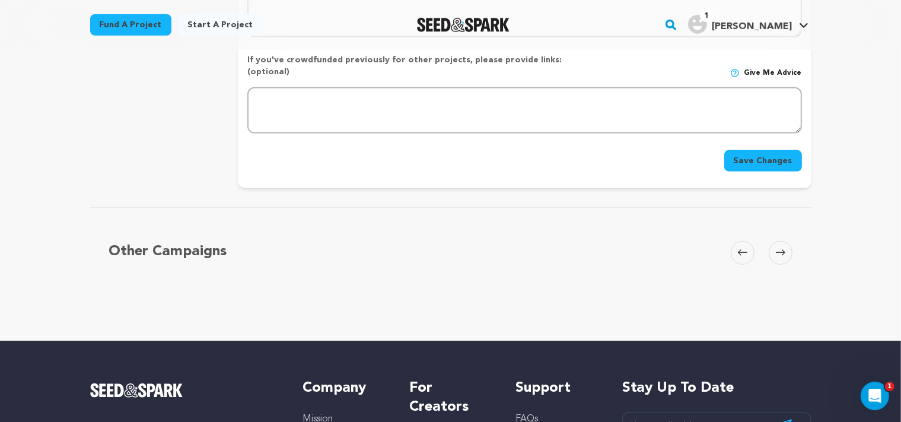
scroll to position [624, 0]
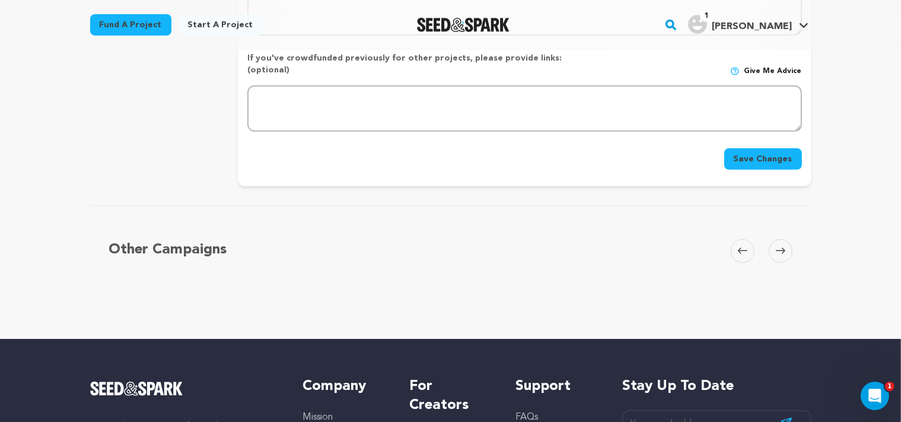
click at [773, 148] on button "Save Changes" at bounding box center [764, 158] width 78 height 21
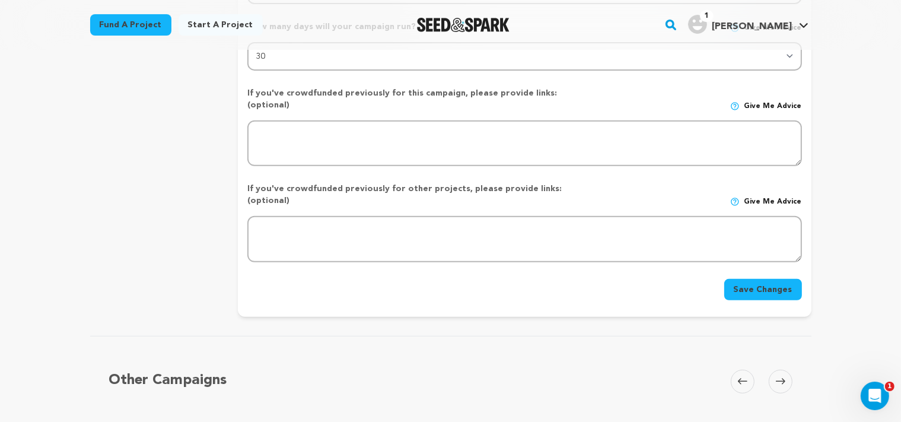
scroll to position [558, 0]
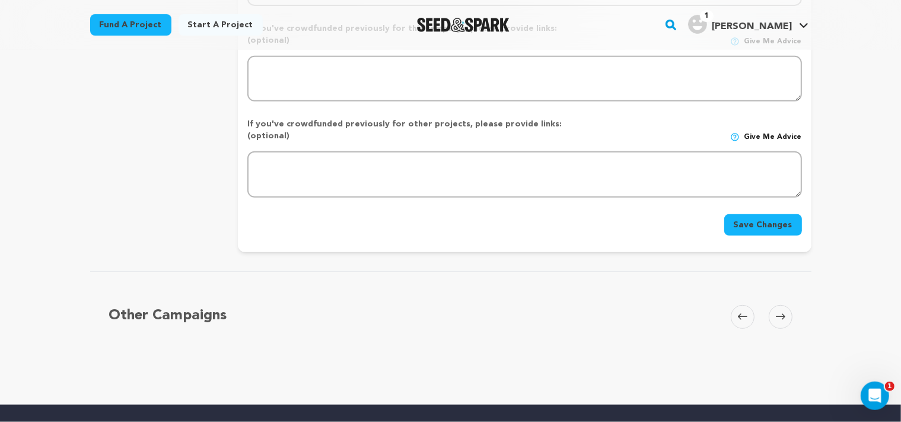
type textarea "tbd"
click at [772, 214] on button "Save Changes" at bounding box center [764, 224] width 78 height 21
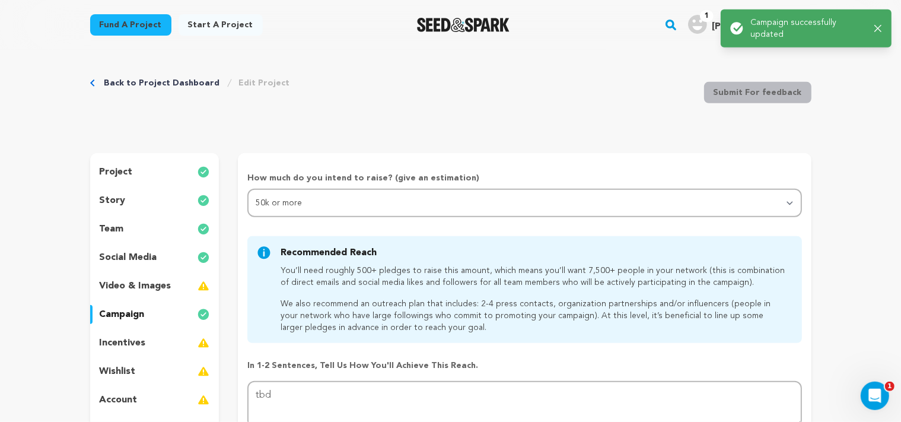
scroll to position [0, 0]
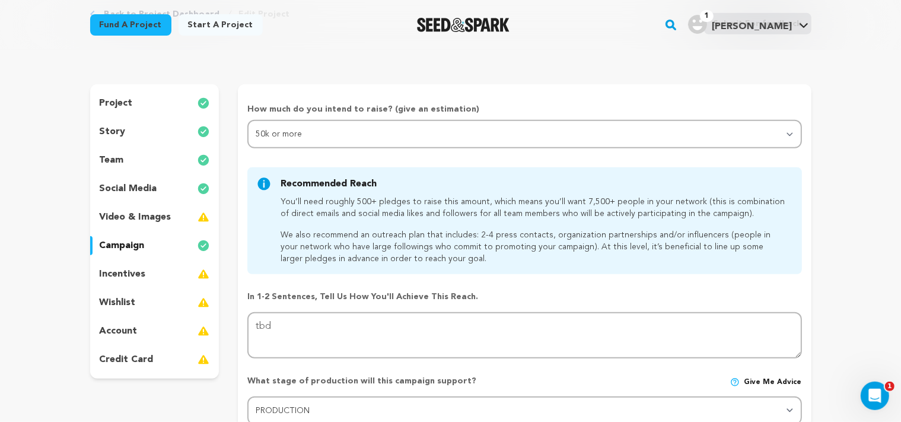
scroll to position [94, 0]
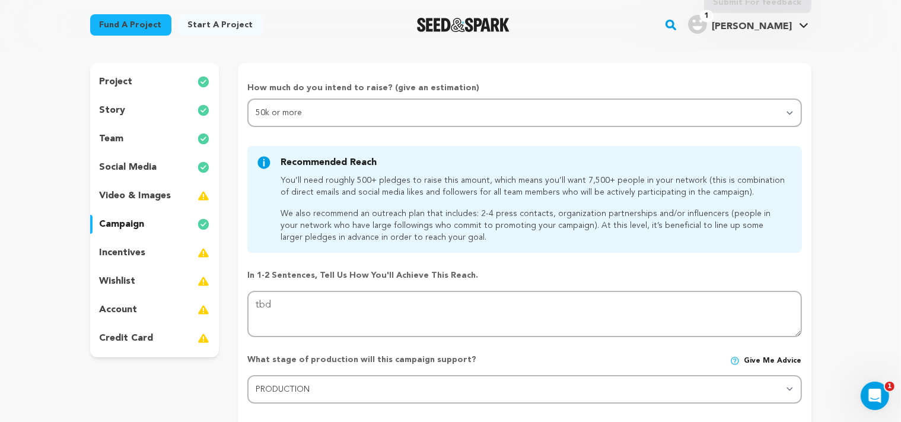
click at [120, 253] on p "incentives" at bounding box center [123, 253] width 46 height 14
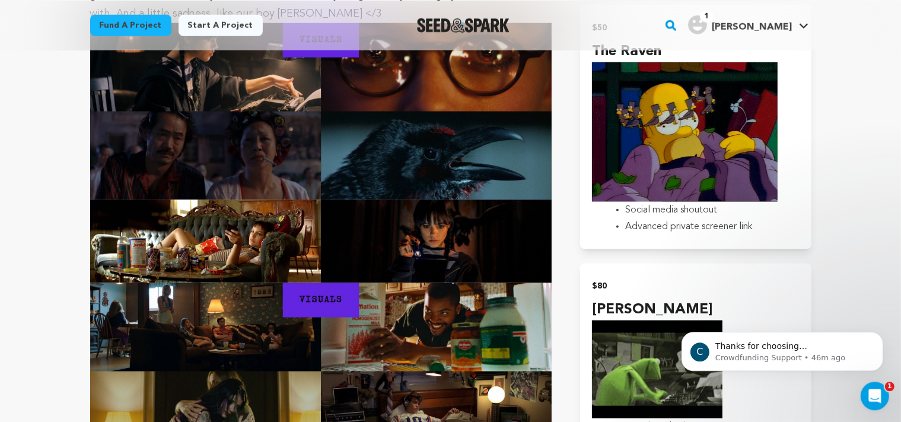
scroll to position [1410, 0]
